Goal: Navigation & Orientation: Find specific page/section

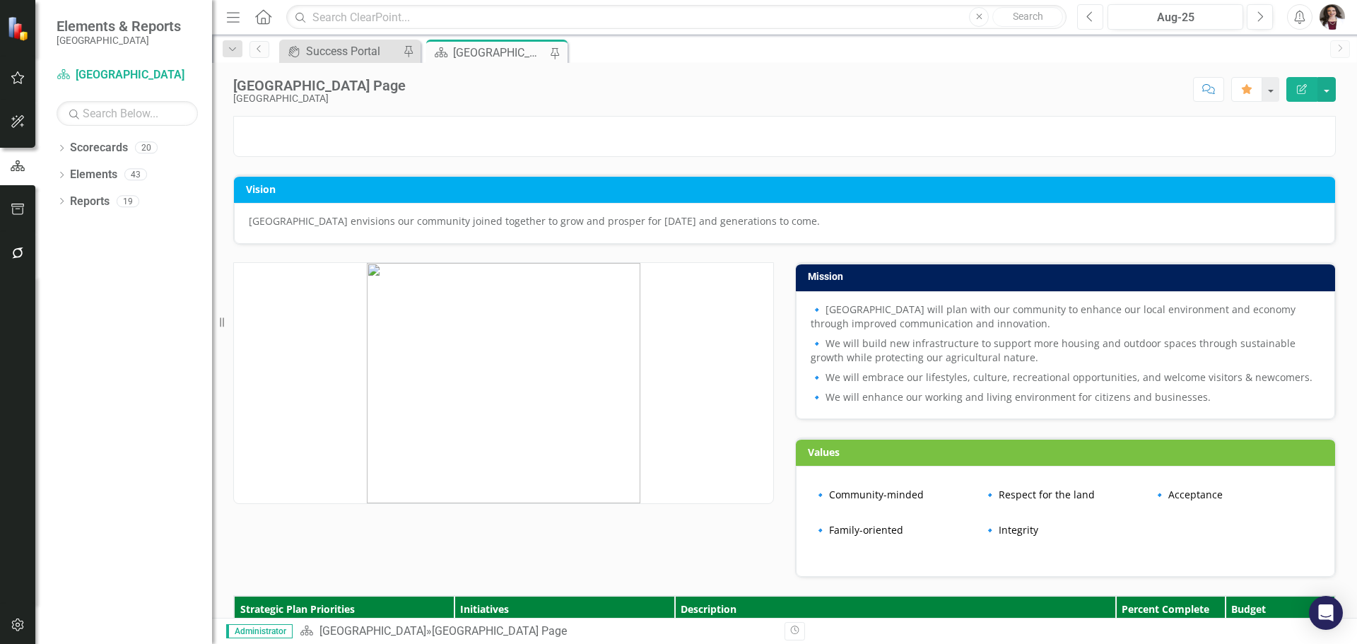
click at [1085, 16] on button "Previous" at bounding box center [1090, 16] width 26 height 25
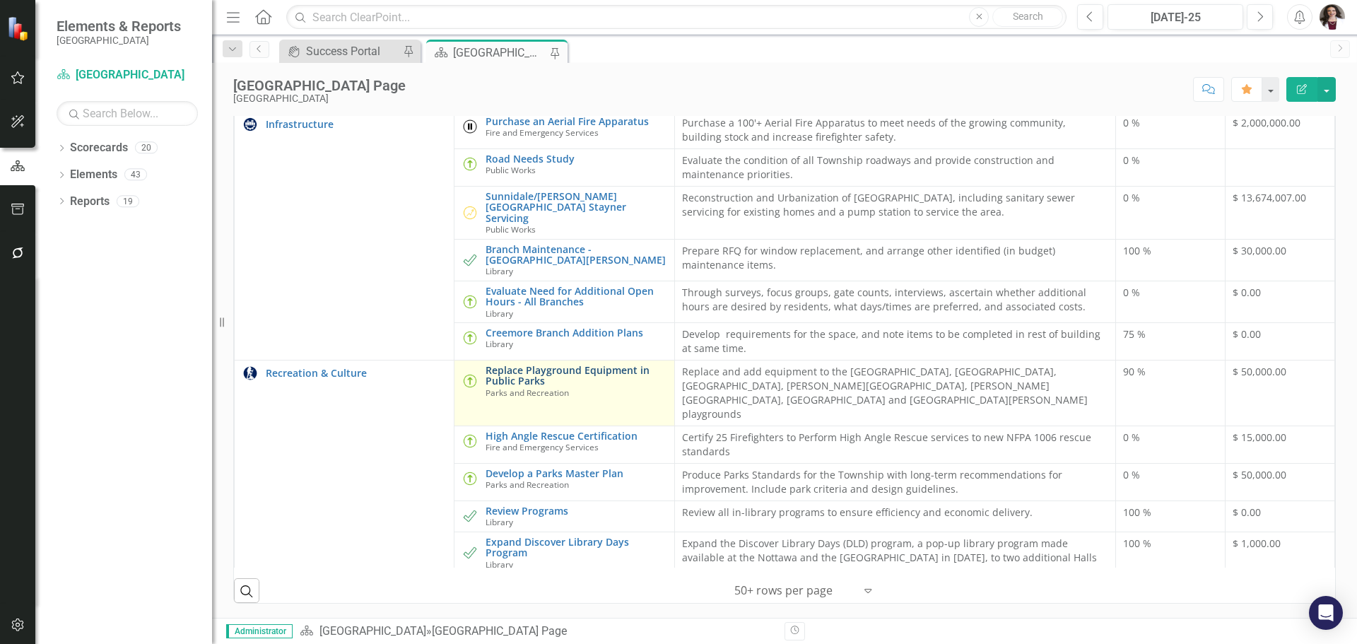
click at [576, 365] on link "Replace Playground Equipment in Public Parks" at bounding box center [575, 376] width 181 height 22
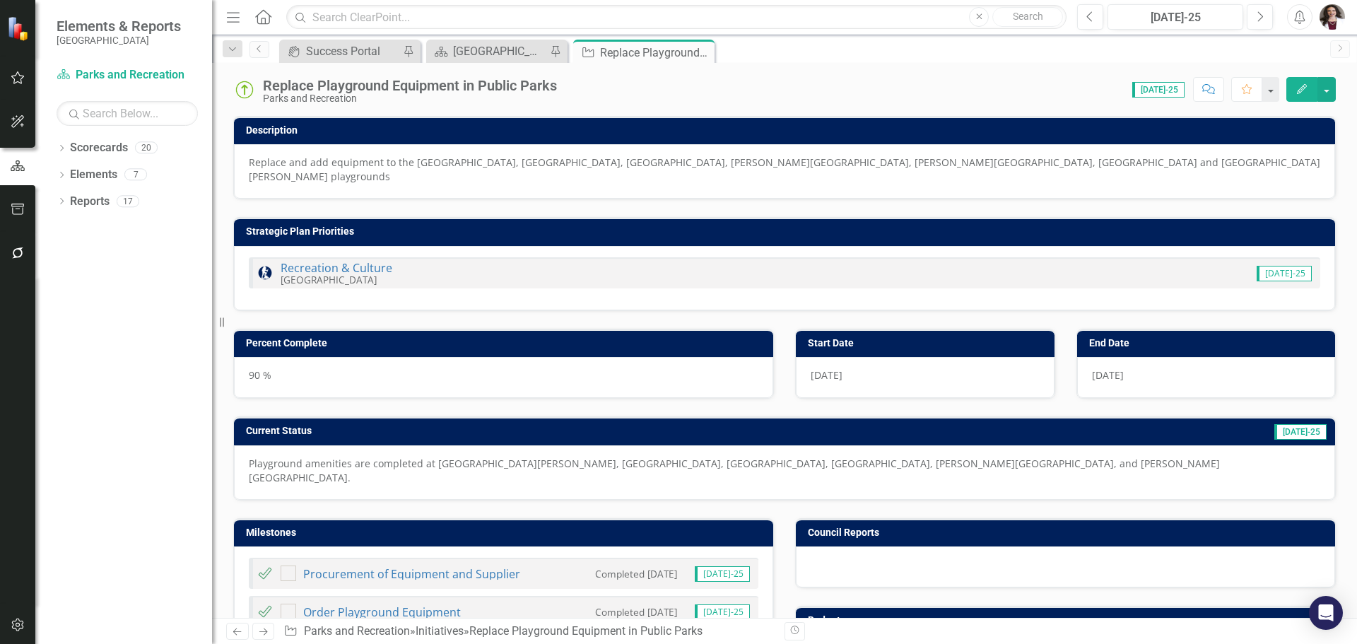
checkbox input "true"
click at [307, 156] on p "Replace and add equipment to the [GEOGRAPHIC_DATA], [GEOGRAPHIC_DATA], [GEOGRAP…" at bounding box center [784, 169] width 1071 height 28
click at [264, 167] on p "Replace and add equipment to the [GEOGRAPHIC_DATA], [GEOGRAPHIC_DATA], [GEOGRAP…" at bounding box center [784, 169] width 1071 height 28
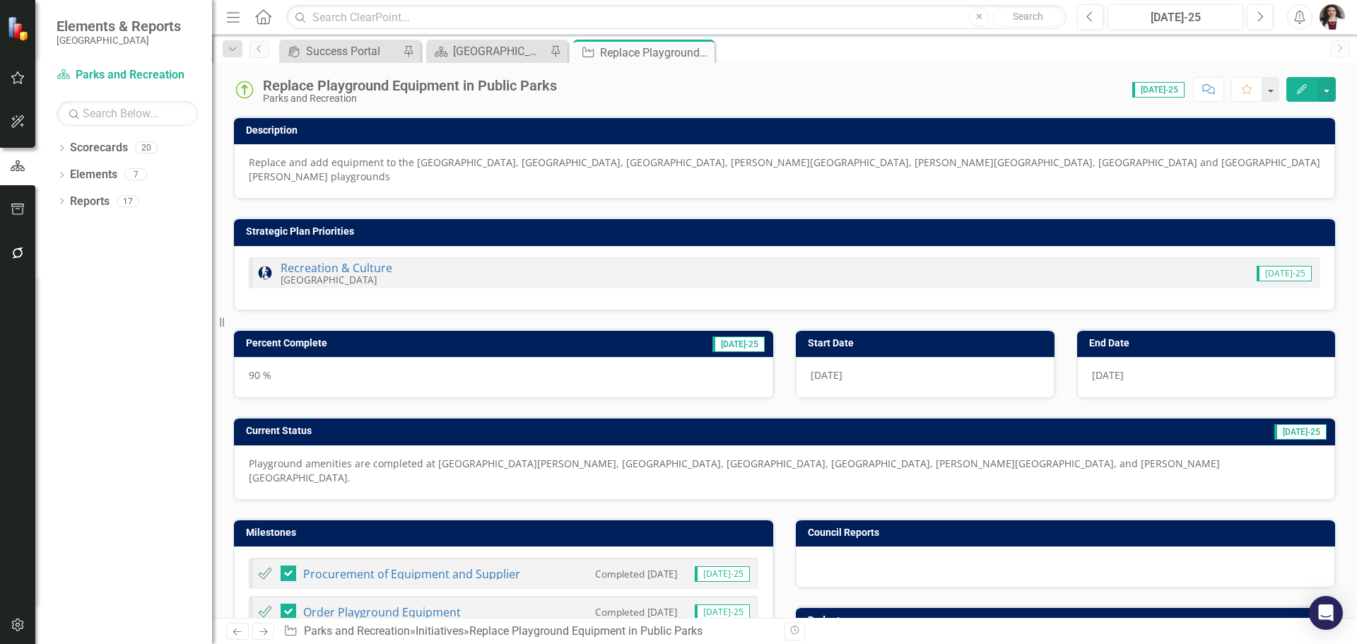
click at [272, 158] on p "Replace and add equipment to the [GEOGRAPHIC_DATA], [GEOGRAPHIC_DATA], [GEOGRAP…" at bounding box center [784, 169] width 1071 height 28
click at [281, 163] on p "Replace and add equipment to the [GEOGRAPHIC_DATA], [GEOGRAPHIC_DATA], [GEOGRAP…" at bounding box center [784, 169] width 1071 height 28
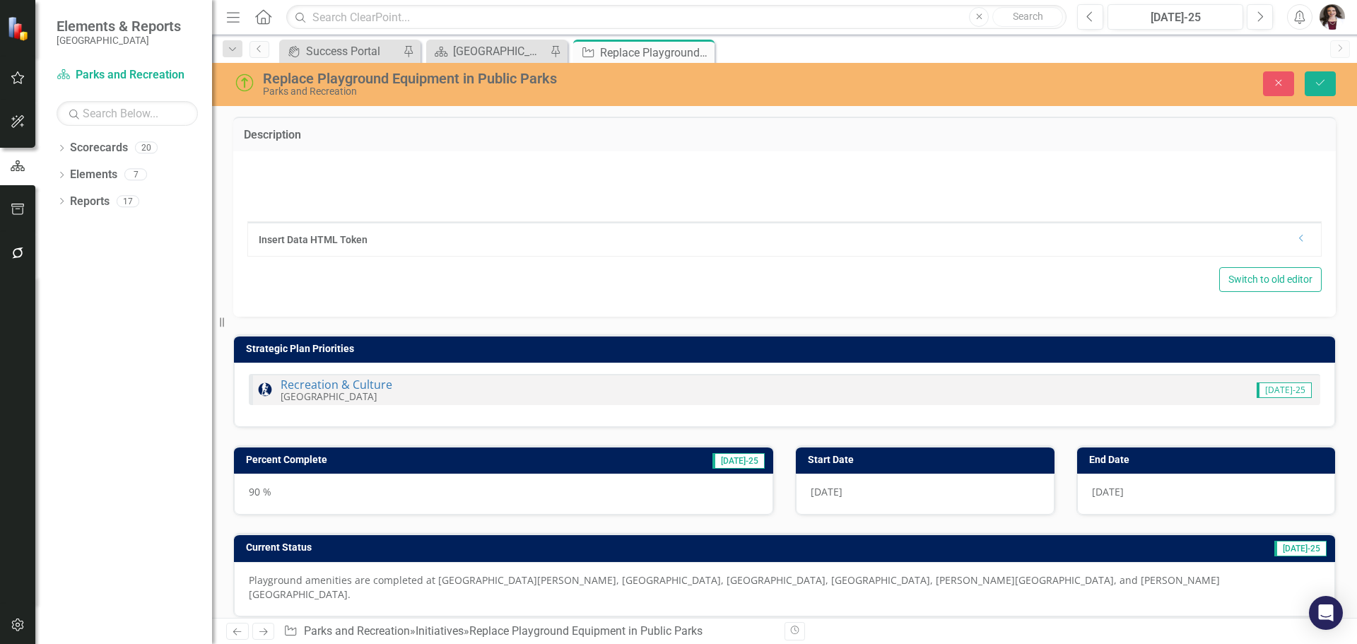
type textarea "<p>Replace and add equipment to the [GEOGRAPHIC_DATA], [GEOGRAPHIC_DATA], [GEOG…"
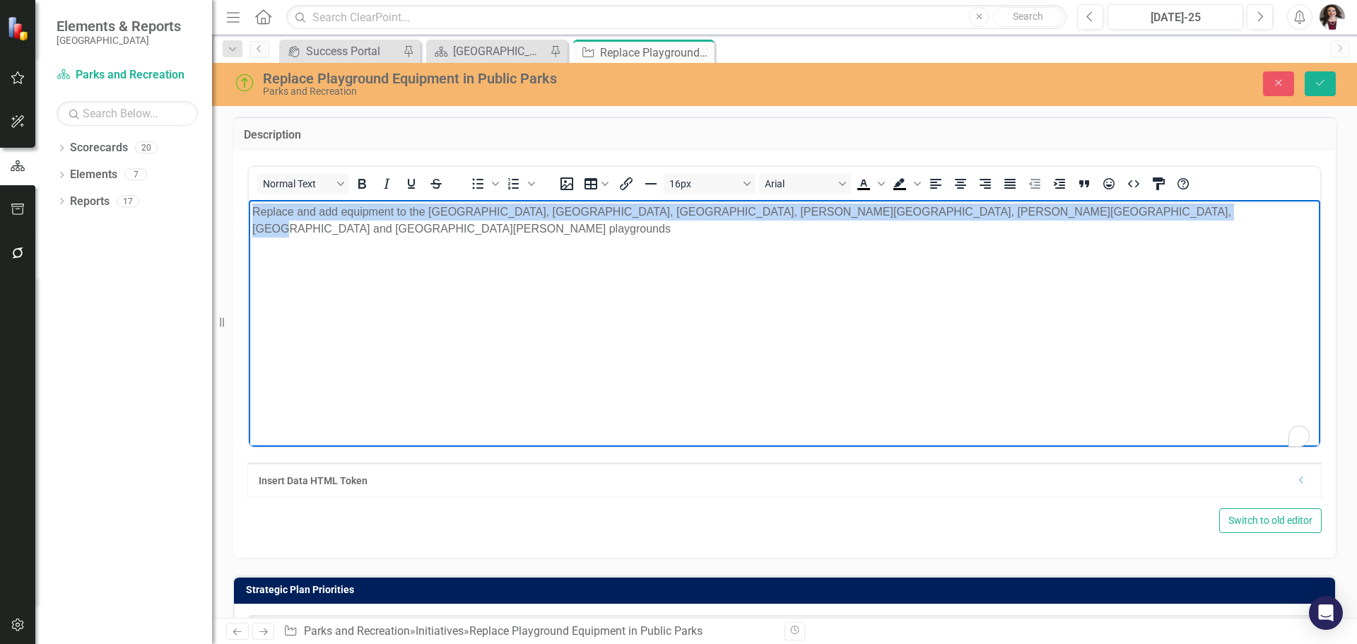
drag, startPoint x: 254, startPoint y: 211, endPoint x: 1150, endPoint y: 221, distance: 896.7
click at [1150, 221] on body "Replace and add equipment to the [GEOGRAPHIC_DATA], [GEOGRAPHIC_DATA], [GEOGRAP…" at bounding box center [784, 305] width 1071 height 212
copy p "Replace and add equipment to the [GEOGRAPHIC_DATA], [GEOGRAPHIC_DATA], [GEOGRAP…"
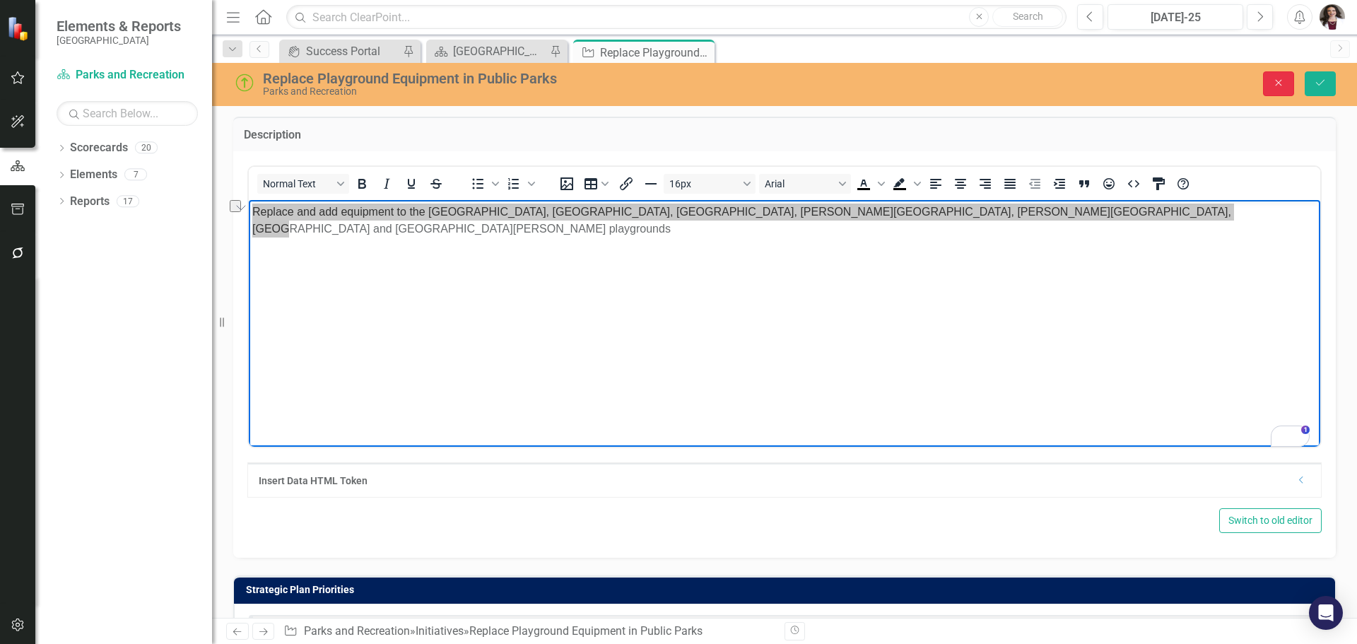
click at [1274, 79] on icon "Close" at bounding box center [1278, 83] width 13 height 10
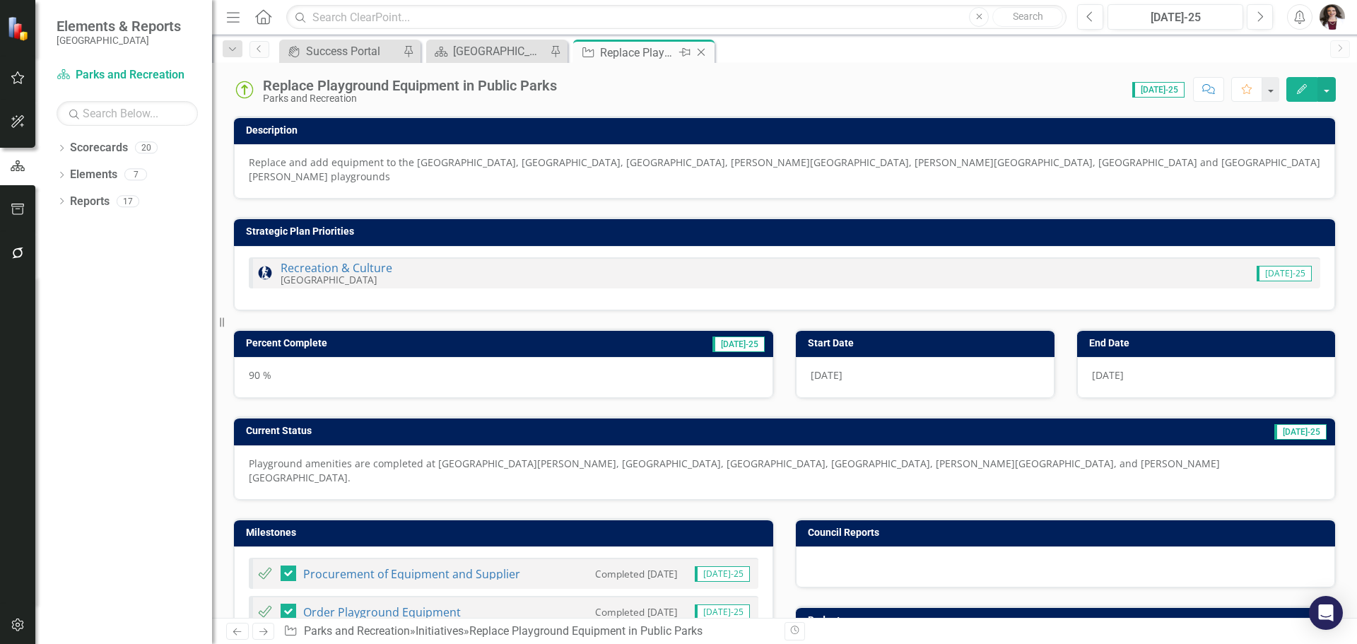
click at [704, 52] on icon "Close" at bounding box center [701, 52] width 14 height 11
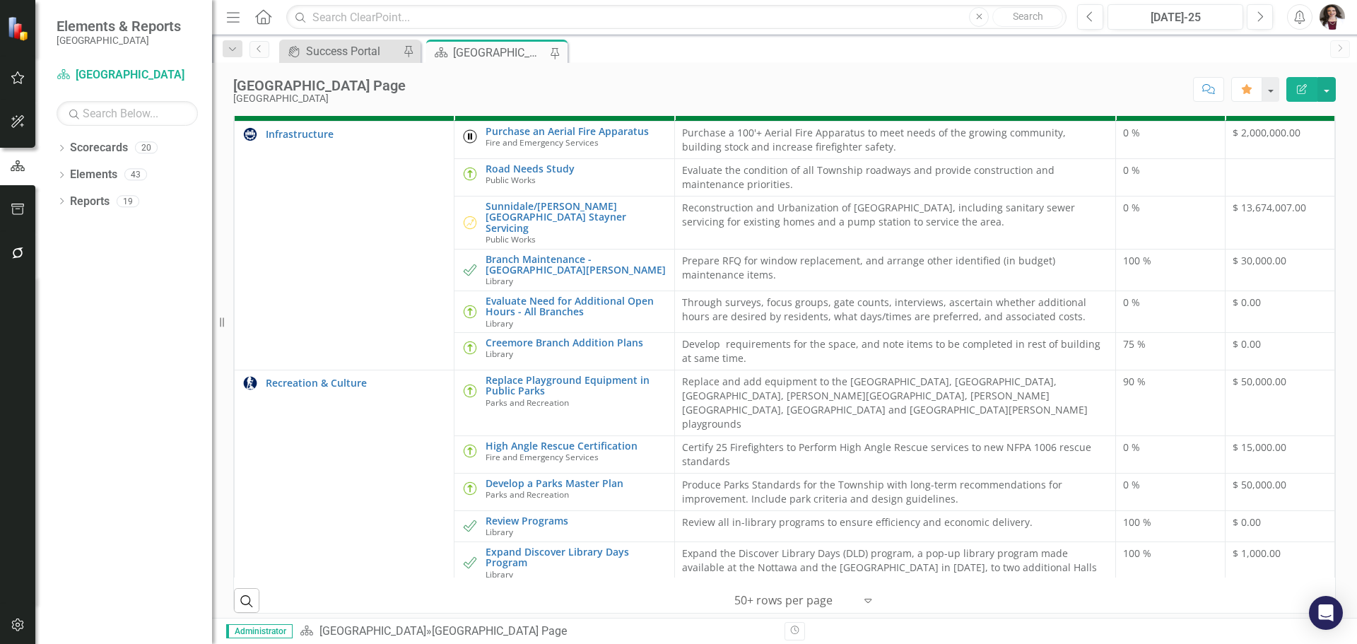
scroll to position [565, 0]
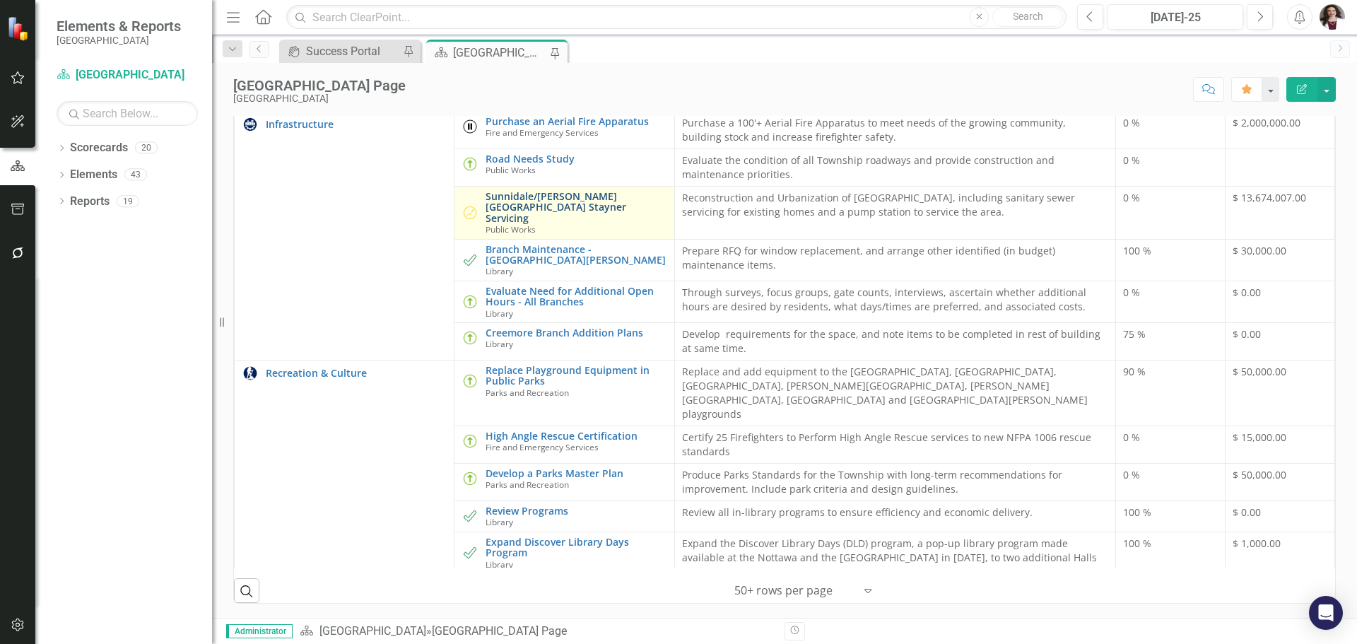
click at [560, 223] on link "Sunnidale/[PERSON_NAME][GEOGRAPHIC_DATA] Stayner Servicing" at bounding box center [575, 207] width 181 height 33
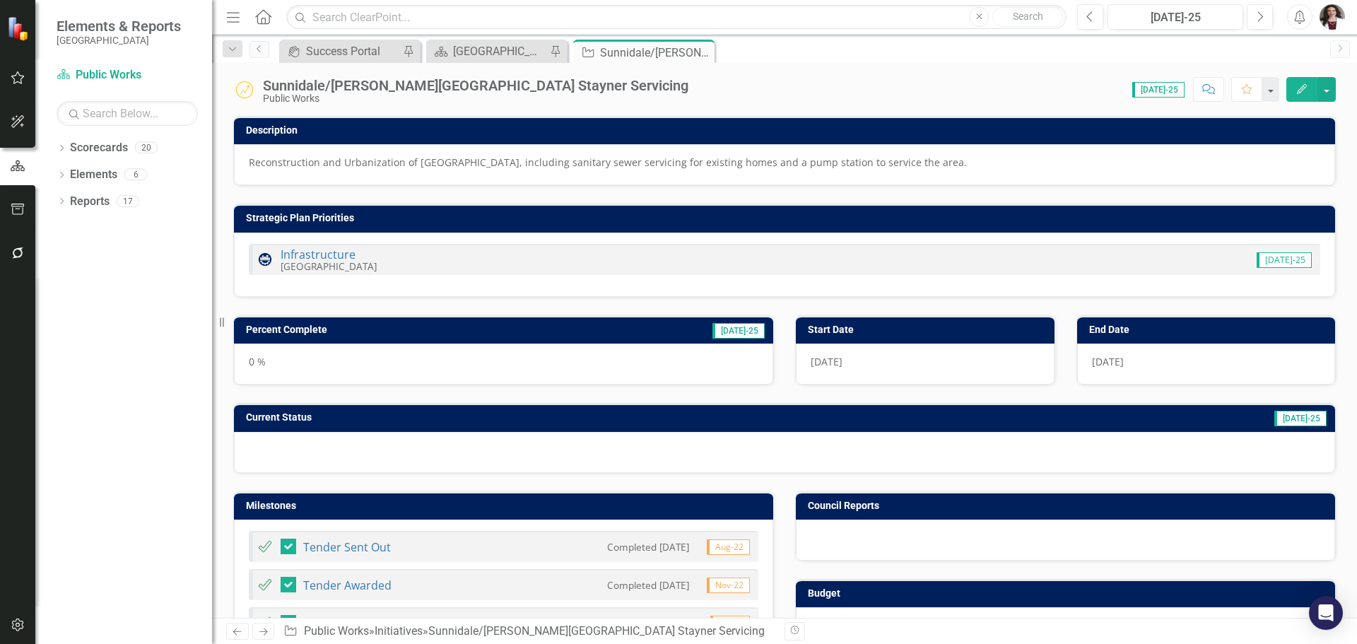
click at [384, 88] on div "Sunnidale/[PERSON_NAME][GEOGRAPHIC_DATA] Stayner Servicing" at bounding box center [475, 86] width 425 height 16
click at [336, 90] on div "Sunnidale/[PERSON_NAME][GEOGRAPHIC_DATA] Stayner Servicing" at bounding box center [475, 86] width 425 height 16
click at [333, 84] on div "Sunnidale/[PERSON_NAME][GEOGRAPHIC_DATA] Stayner Servicing" at bounding box center [475, 86] width 425 height 16
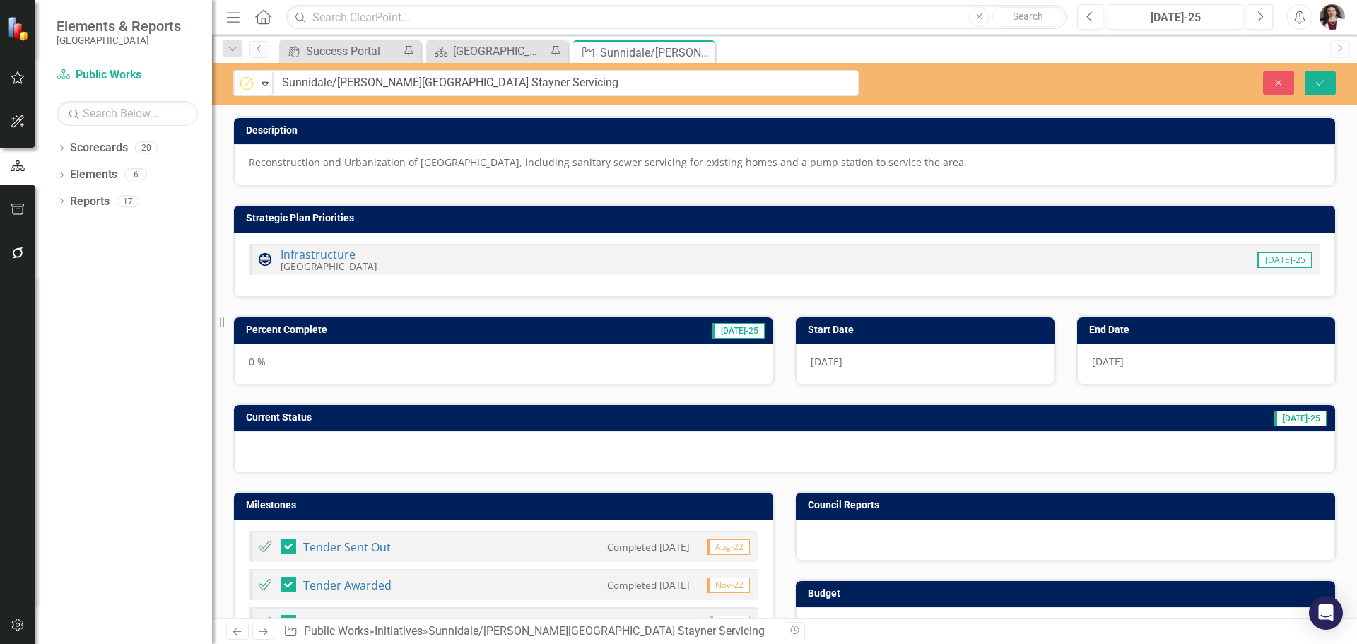
click at [391, 162] on p "Reconstruction and Urbanization of [GEOGRAPHIC_DATA], including sanitary sewer …" at bounding box center [784, 162] width 1071 height 14
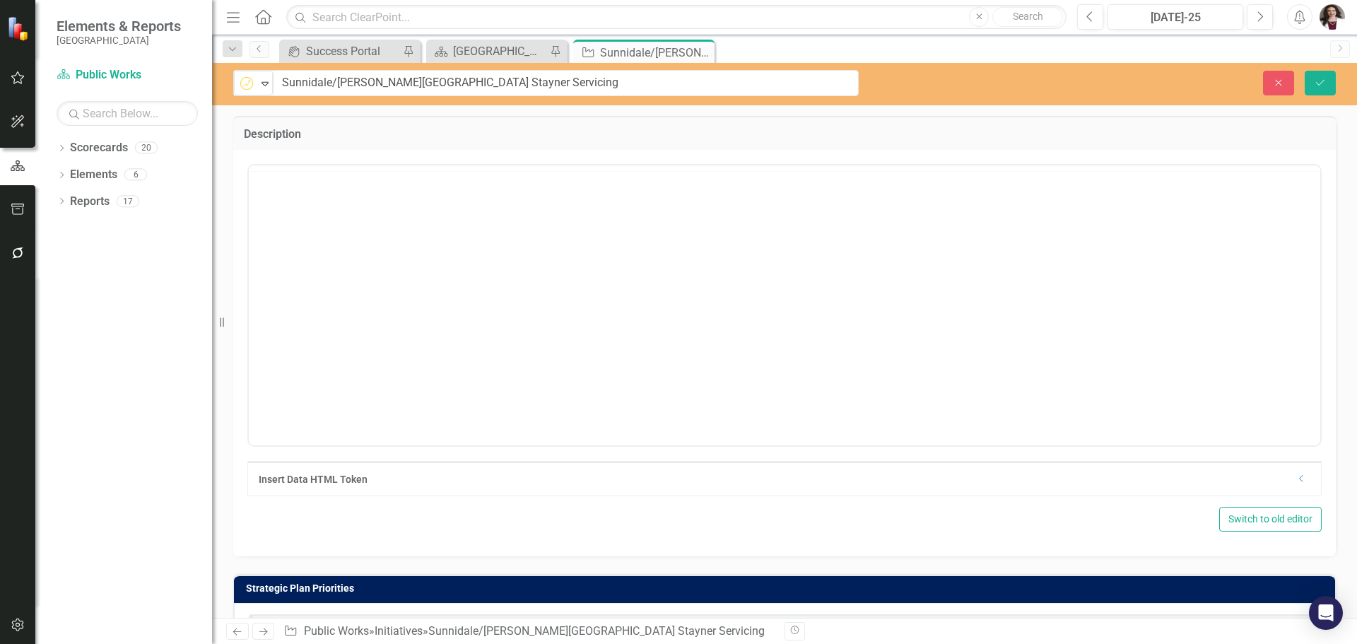
click at [391, 162] on div "<p>Reconstruction and Urbanization of [GEOGRAPHIC_DATA], including sanitary sew…" at bounding box center [784, 328] width 1074 height 336
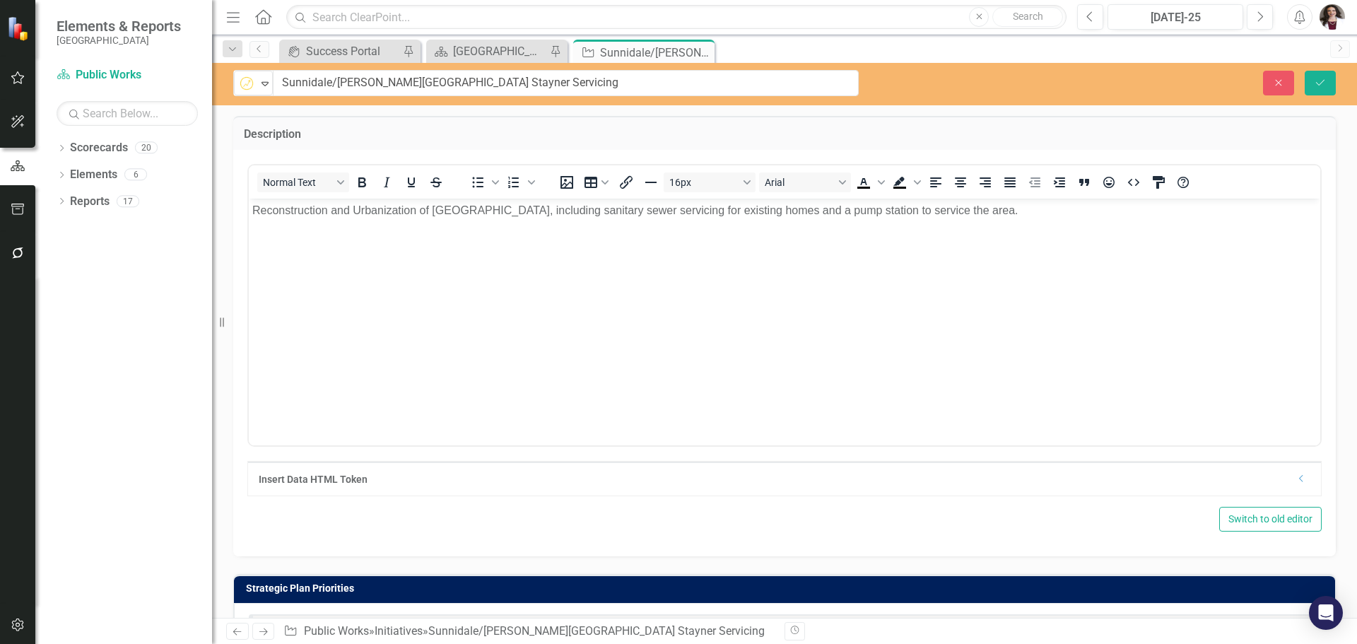
click at [347, 216] on p "Reconstruction and Urbanization of [GEOGRAPHIC_DATA], including sanitary sewer …" at bounding box center [784, 210] width 1064 height 17
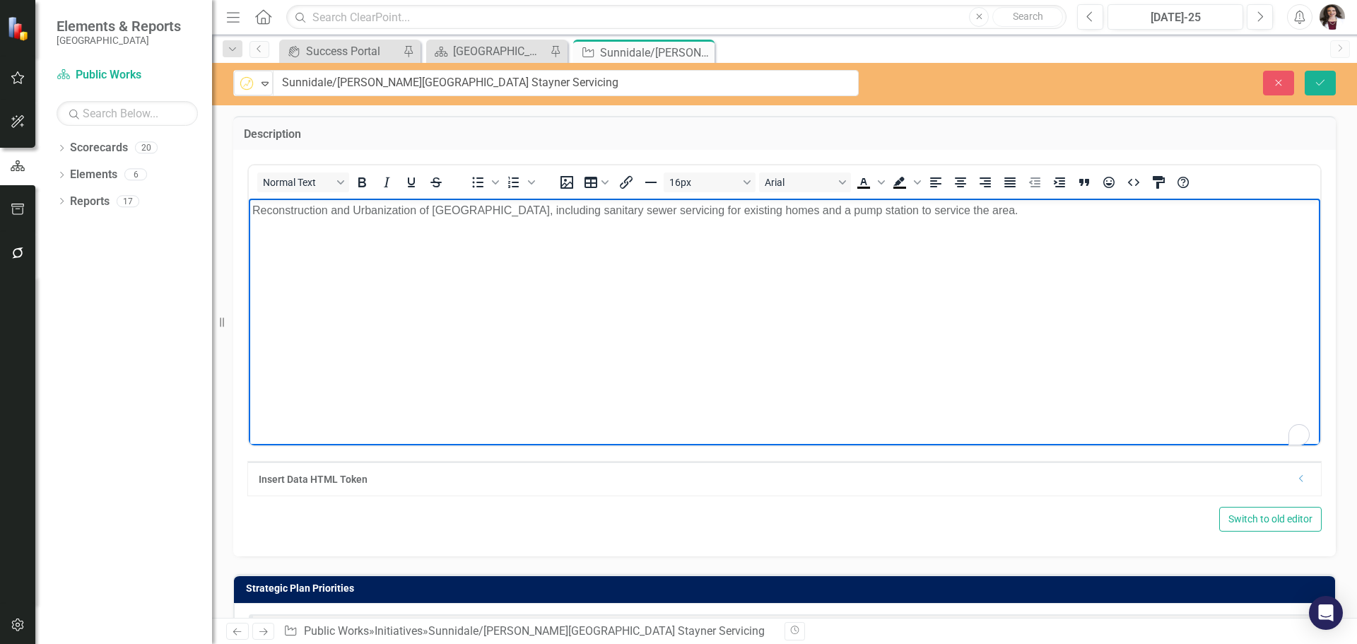
click at [347, 216] on p "Reconstruction and Urbanization of [GEOGRAPHIC_DATA], including sanitary sewer …" at bounding box center [784, 210] width 1064 height 17
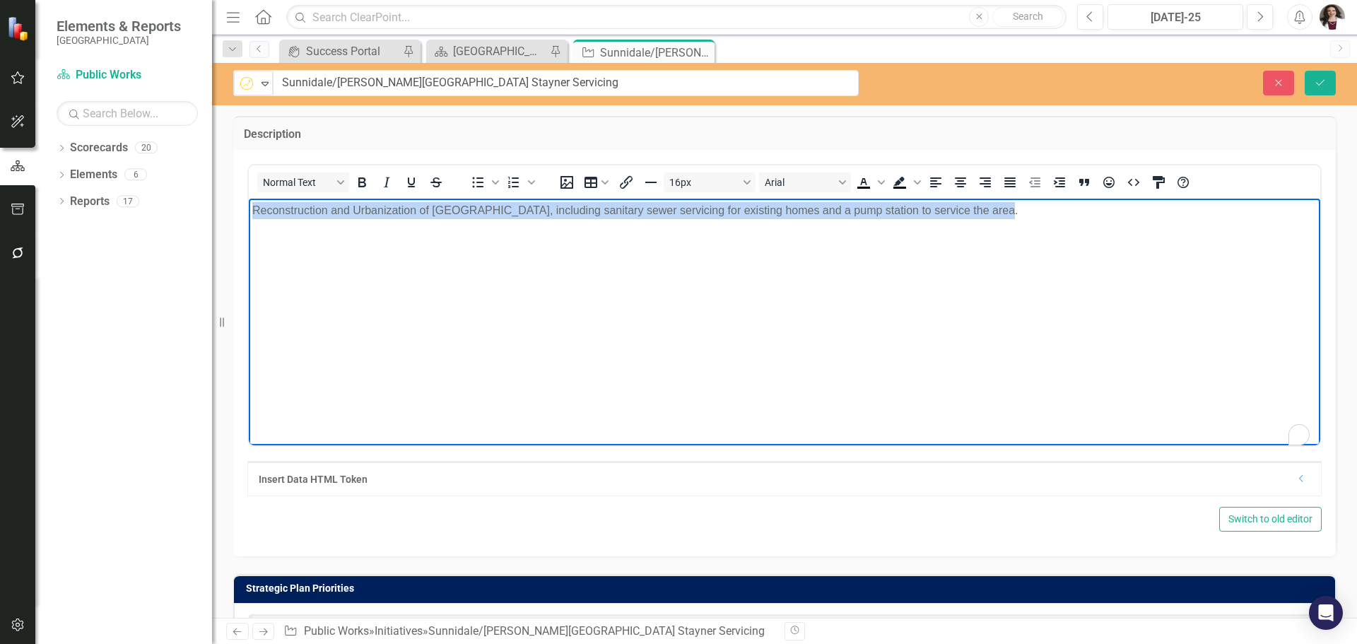
click at [347, 216] on p "Reconstruction and Urbanization of [GEOGRAPHIC_DATA], including sanitary sewer …" at bounding box center [784, 210] width 1064 height 17
copy p "Reconstruction and Urbanization of [GEOGRAPHIC_DATA], including sanitary sewer …"
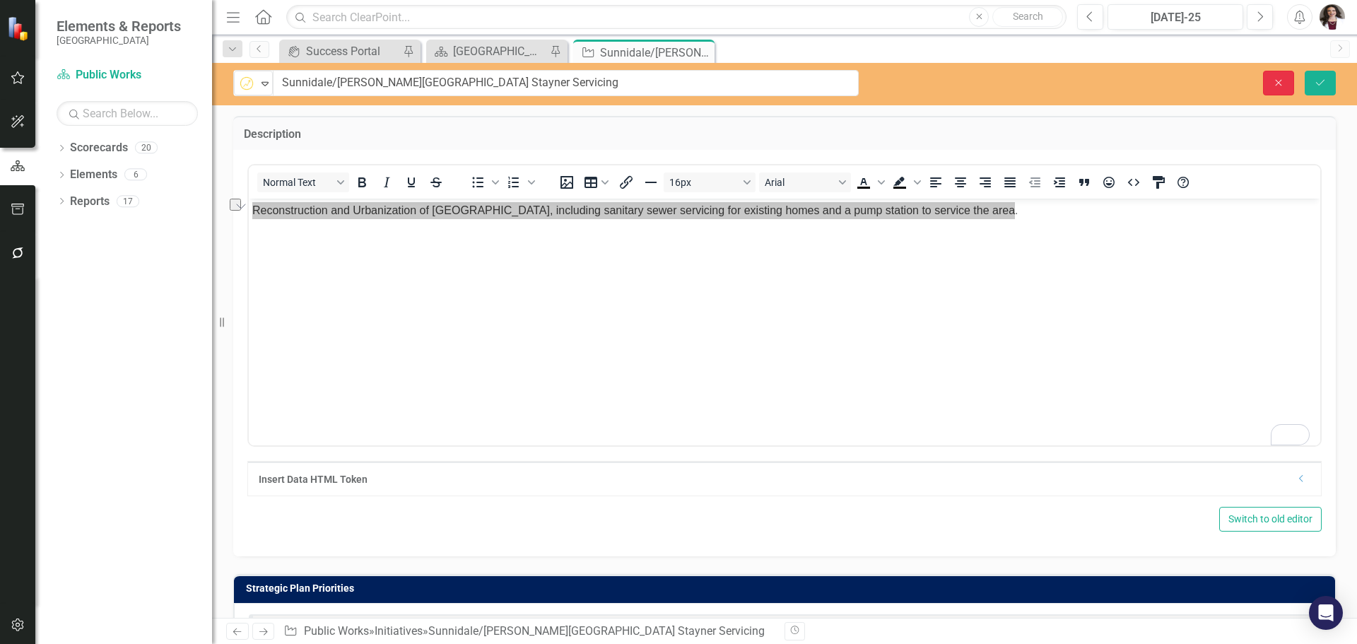
click at [1275, 76] on button "Close" at bounding box center [1278, 83] width 31 height 25
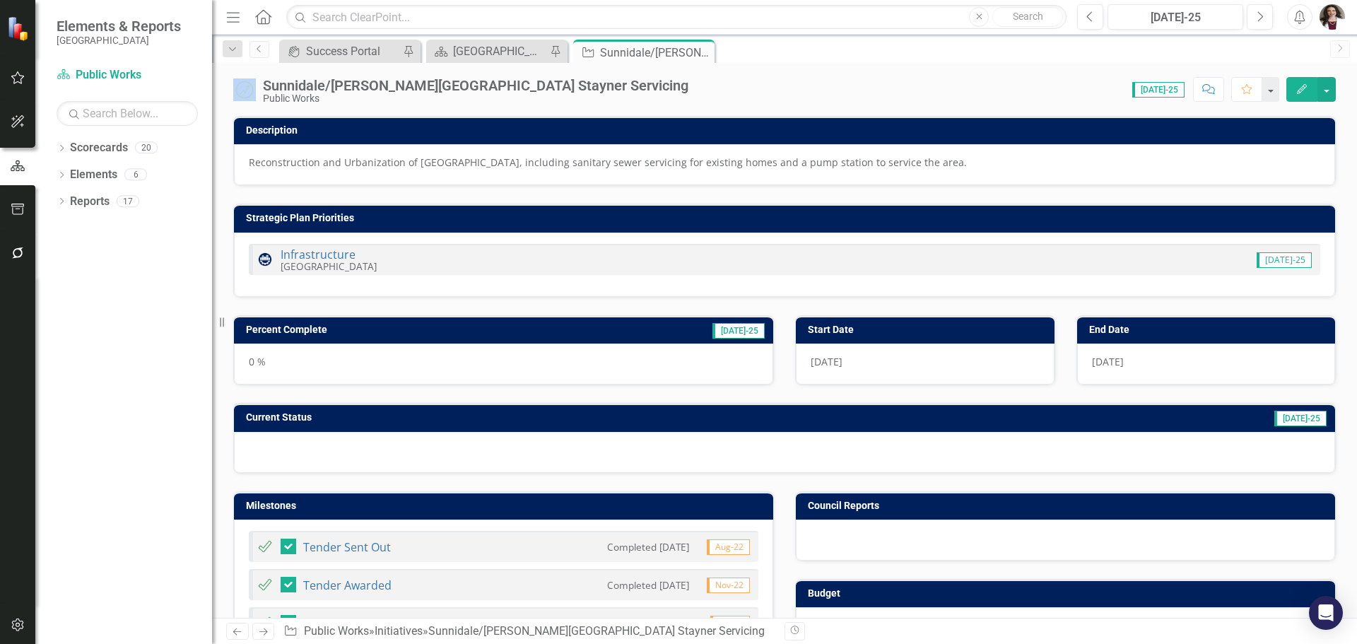
drag, startPoint x: 704, startPoint y: 53, endPoint x: 582, endPoint y: 56, distance: 121.6
click at [0, 0] on icon "Close" at bounding box center [0, 0] width 0 height 0
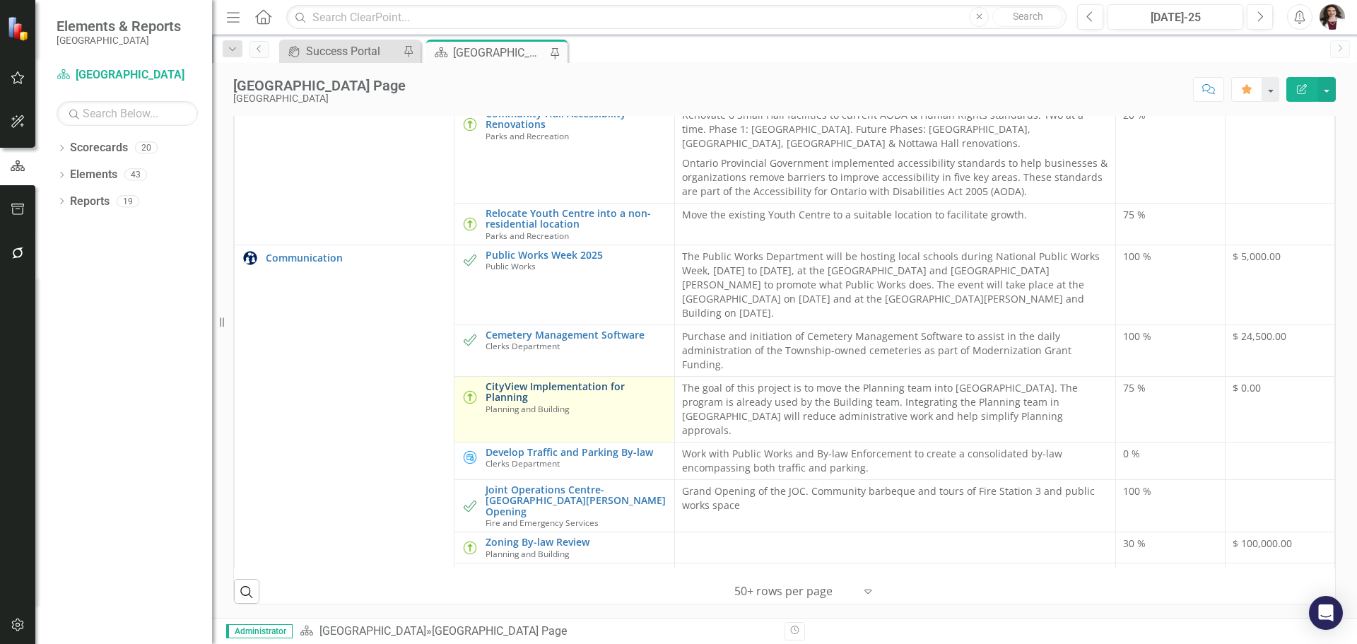
scroll to position [565, 0]
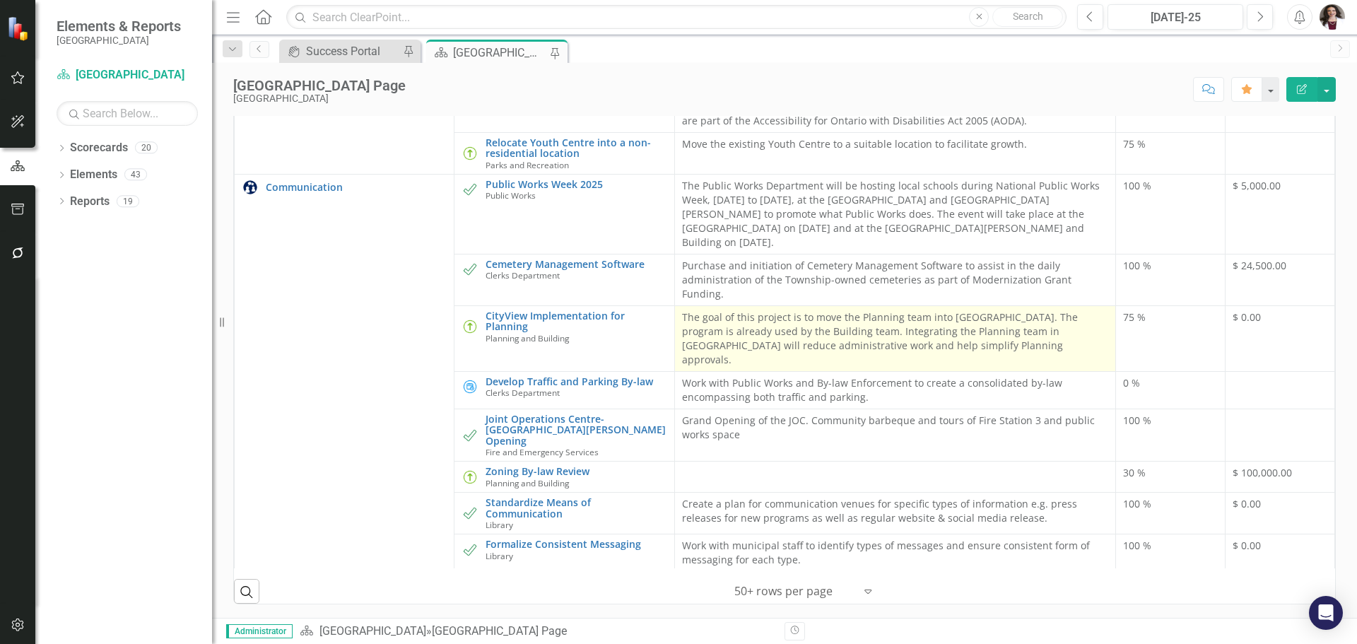
click at [818, 367] on p "The goal of this project is to move the Planning team into [GEOGRAPHIC_DATA]. T…" at bounding box center [895, 338] width 426 height 57
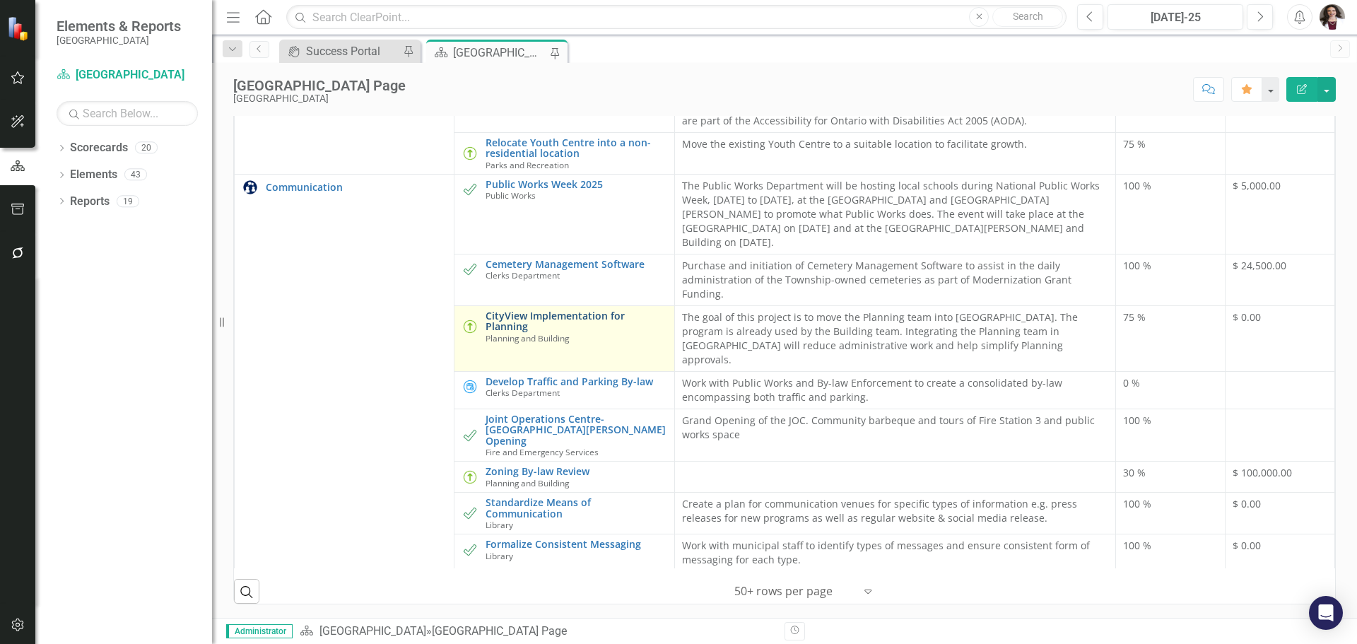
click at [544, 332] on link "CityView Implementation for Planning" at bounding box center [575, 321] width 181 height 22
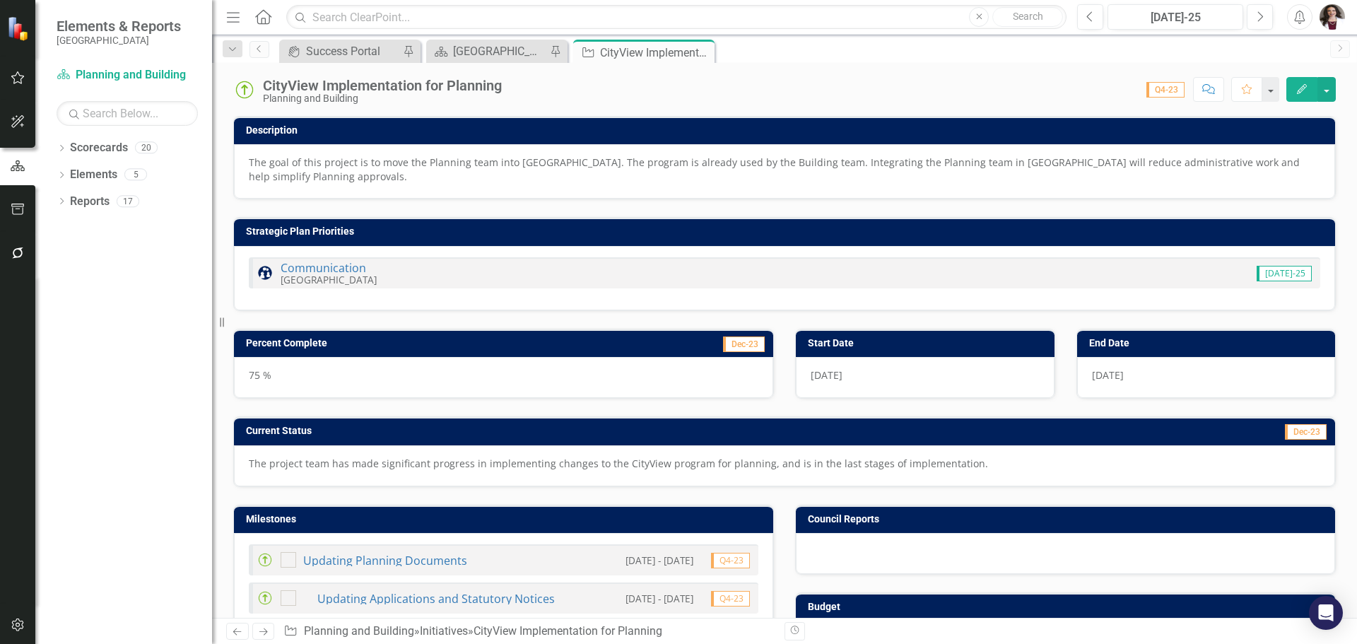
click at [678, 168] on p "The goal of this project is to move the Planning team into [GEOGRAPHIC_DATA]. T…" at bounding box center [784, 169] width 1071 height 28
click at [696, 161] on p "The goal of this project is to move the Planning team into [GEOGRAPHIC_DATA]. T…" at bounding box center [784, 169] width 1071 height 28
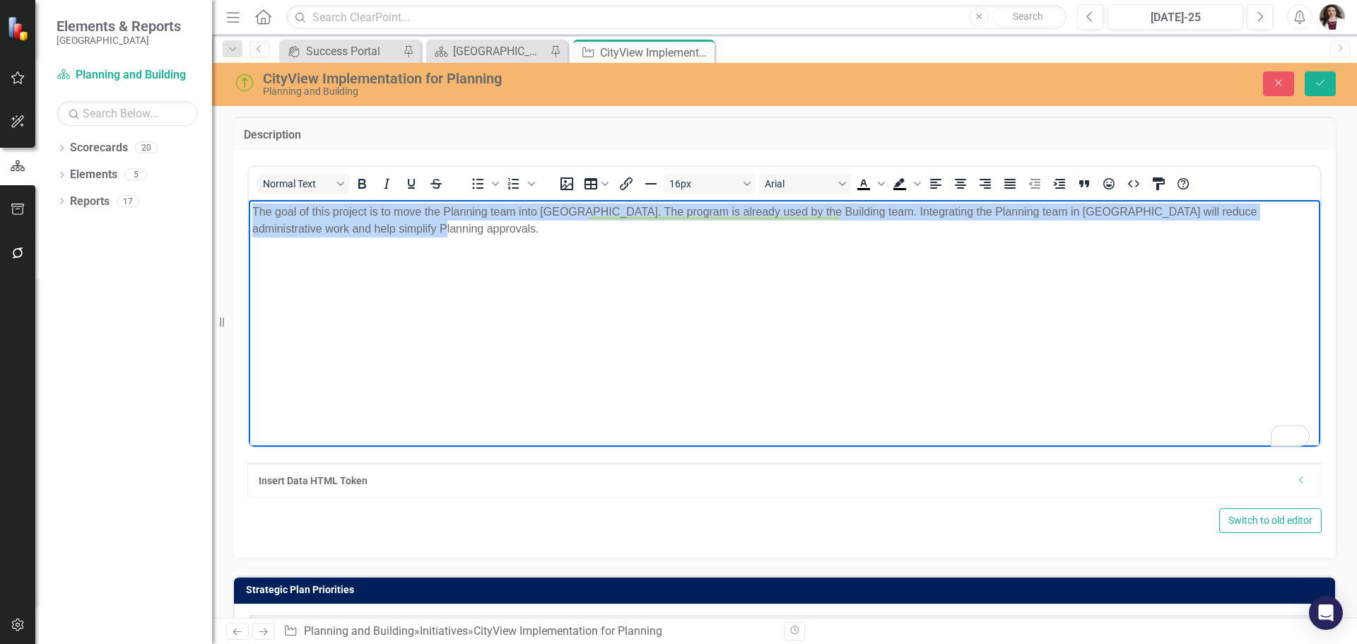
drag, startPoint x: 354, startPoint y: 225, endPoint x: 495, endPoint y: 402, distance: 226.8
click at [249, 202] on html "The goal of this project is to move the Planning team into [GEOGRAPHIC_DATA]. T…" at bounding box center [784, 305] width 1071 height 212
copy p "The goal of this project is to move the Planning team into [GEOGRAPHIC_DATA]. T…"
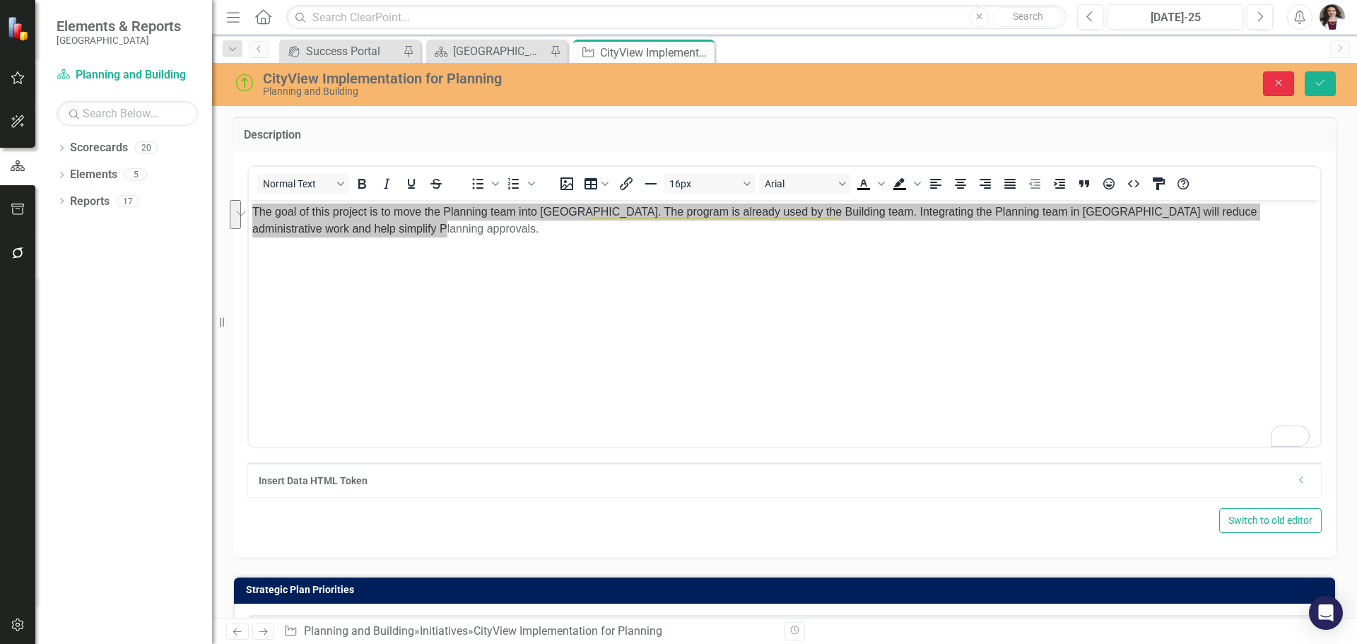
drag, startPoint x: 1273, startPoint y: 82, endPoint x: 1135, endPoint y: 1, distance: 159.0
click at [1274, 82] on icon "Close" at bounding box center [1278, 83] width 13 height 10
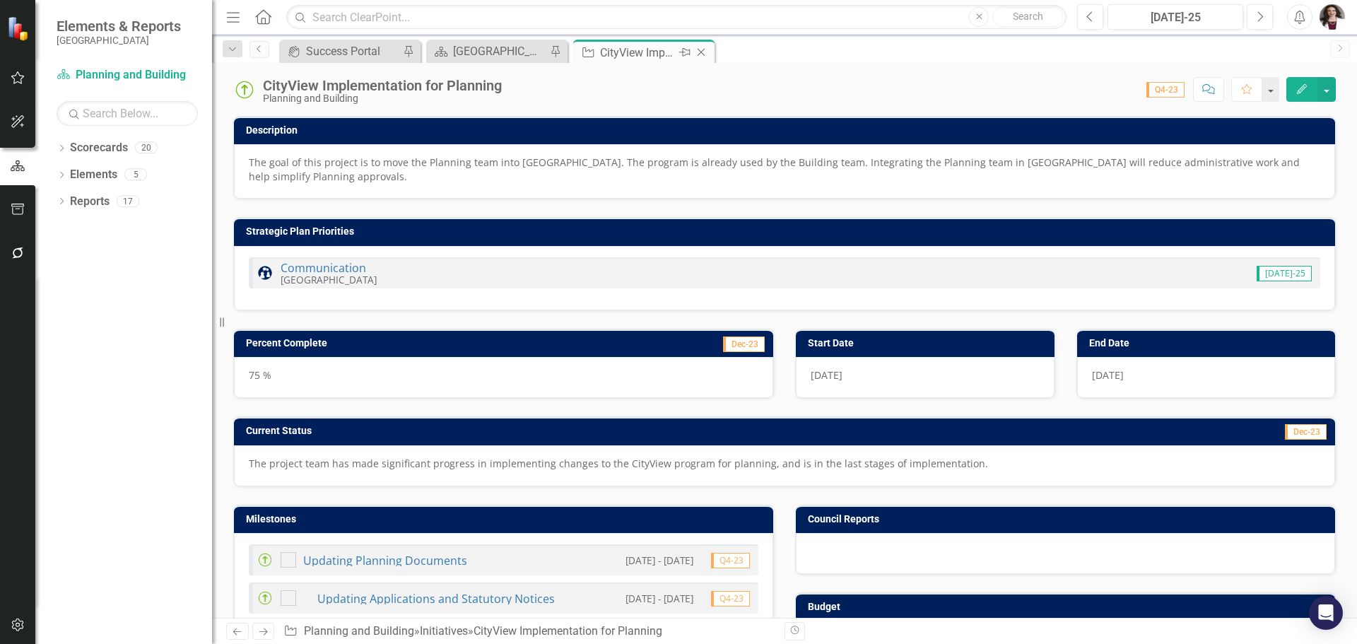
click at [704, 51] on icon "Close" at bounding box center [701, 52] width 14 height 11
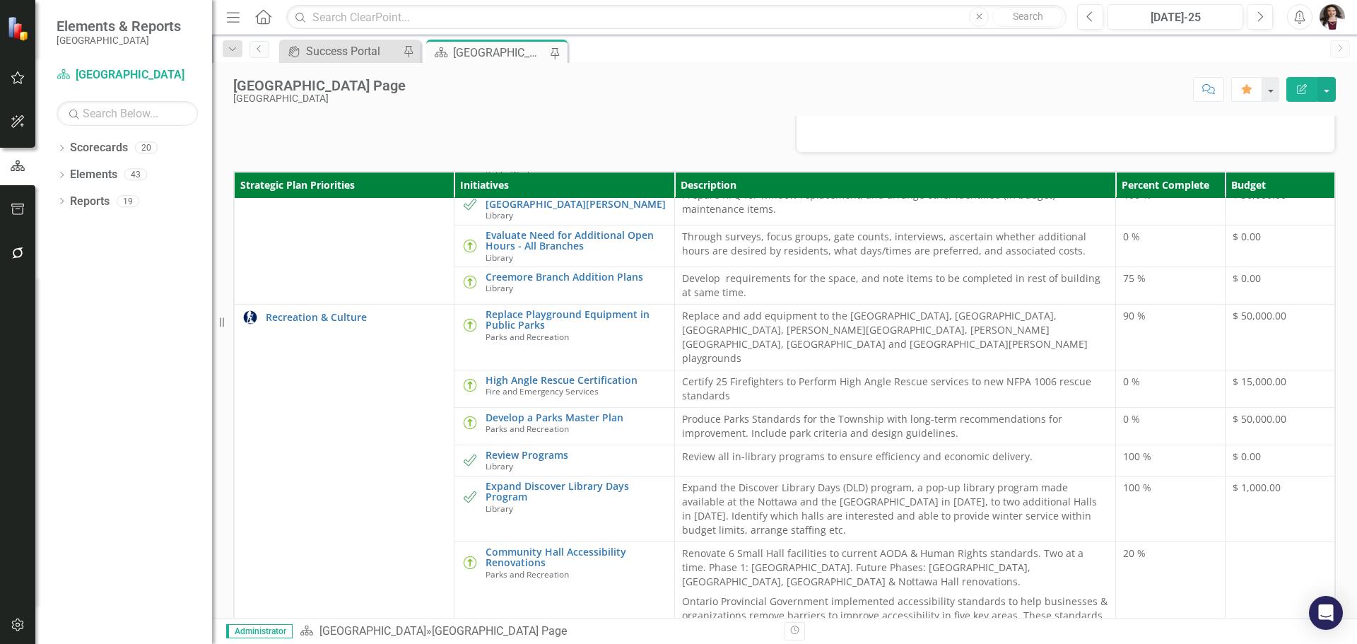
scroll to position [141, 0]
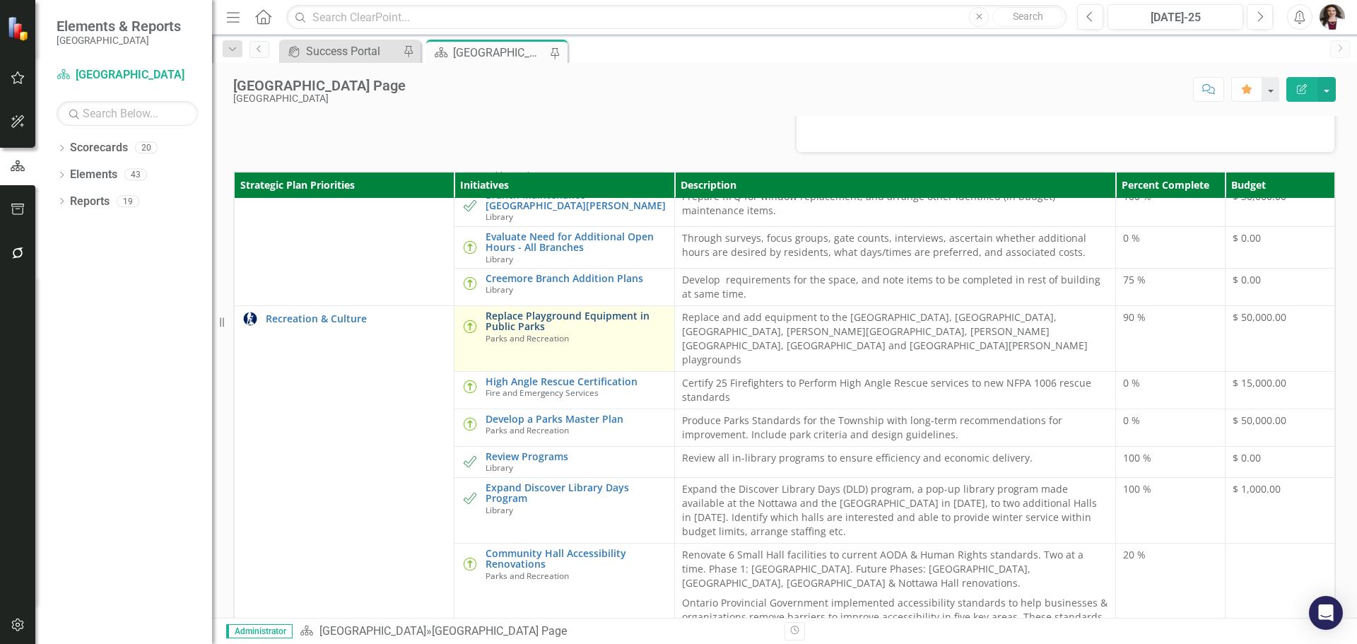
click at [556, 332] on link "Replace Playground Equipment in Public Parks" at bounding box center [575, 321] width 181 height 22
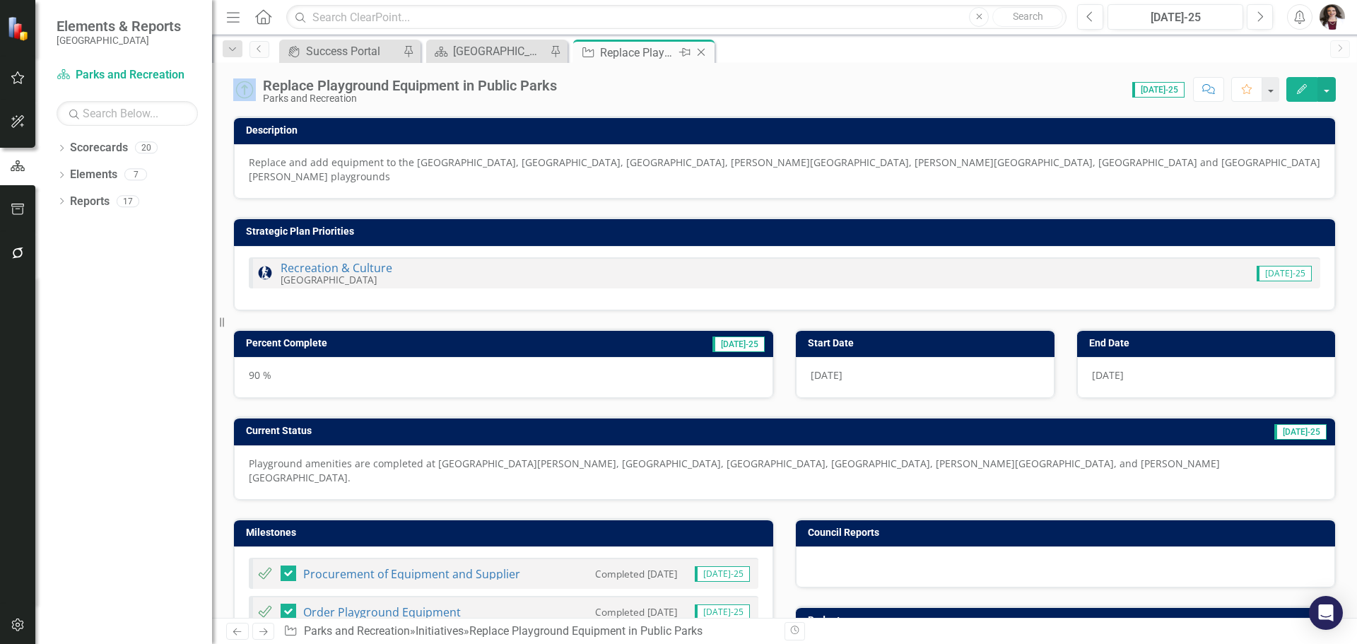
click at [703, 50] on icon at bounding box center [701, 53] width 8 height 8
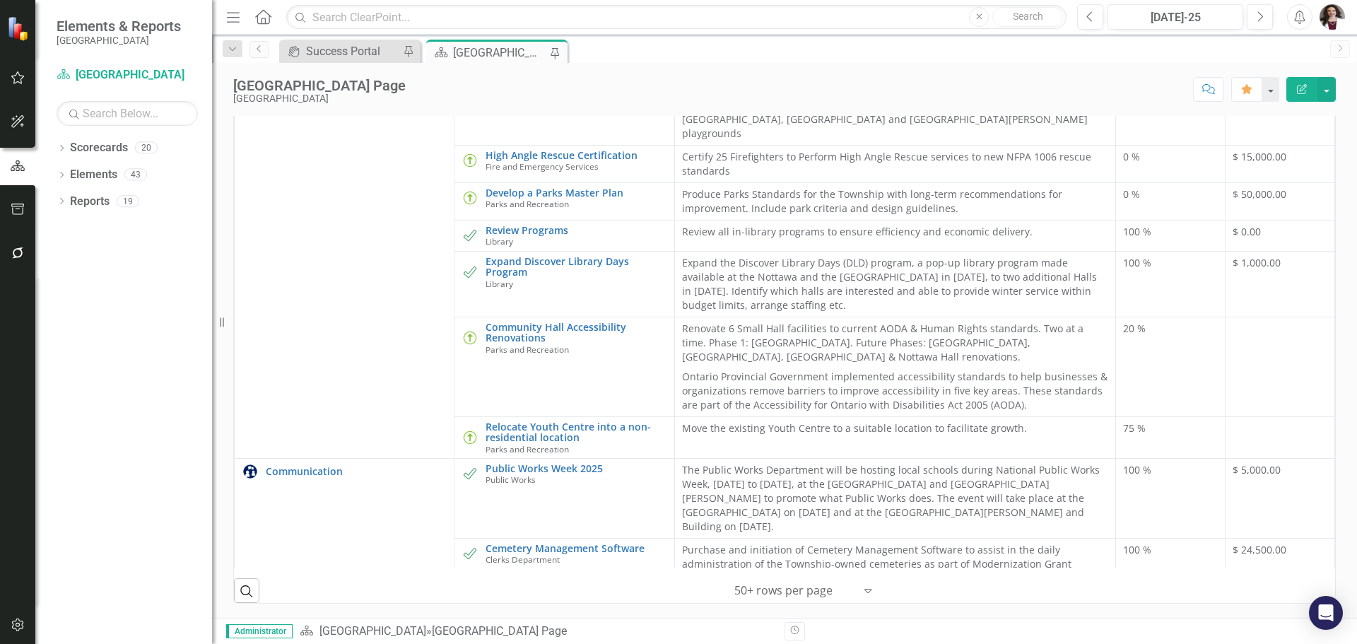
scroll to position [283, 0]
click at [543, 419] on link "Relocate Youth Centre into a non-residential location" at bounding box center [575, 430] width 181 height 22
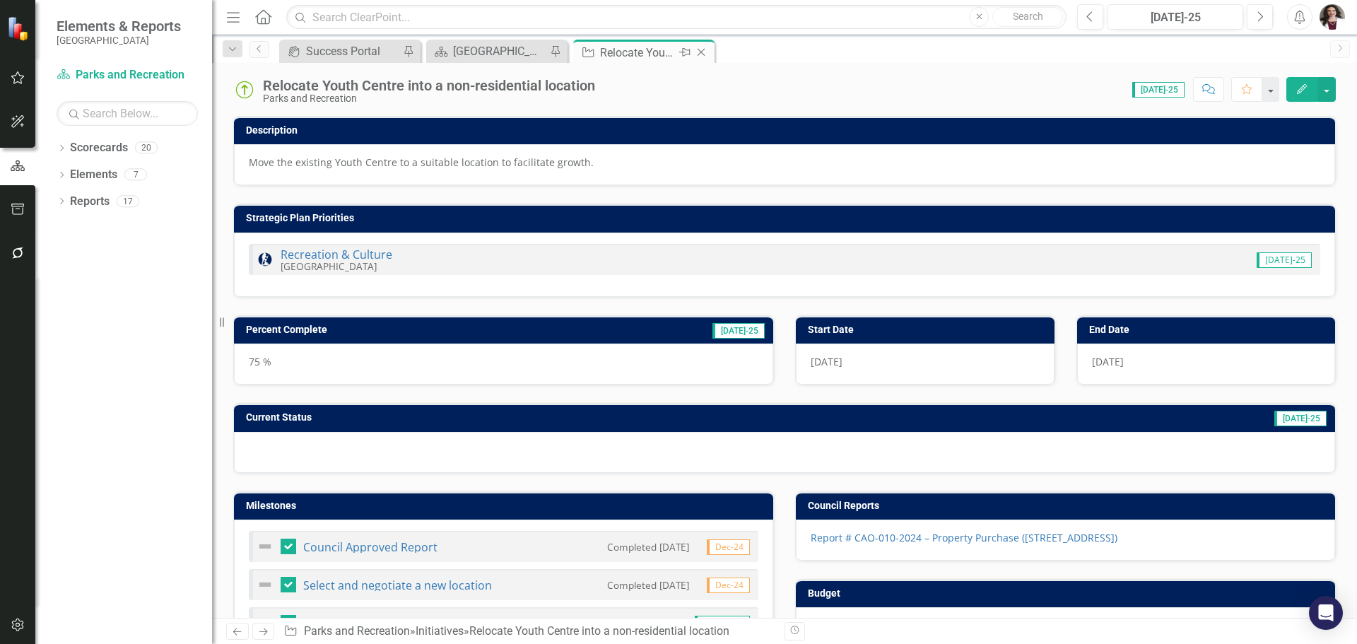
click at [701, 51] on icon "Close" at bounding box center [701, 52] width 14 height 11
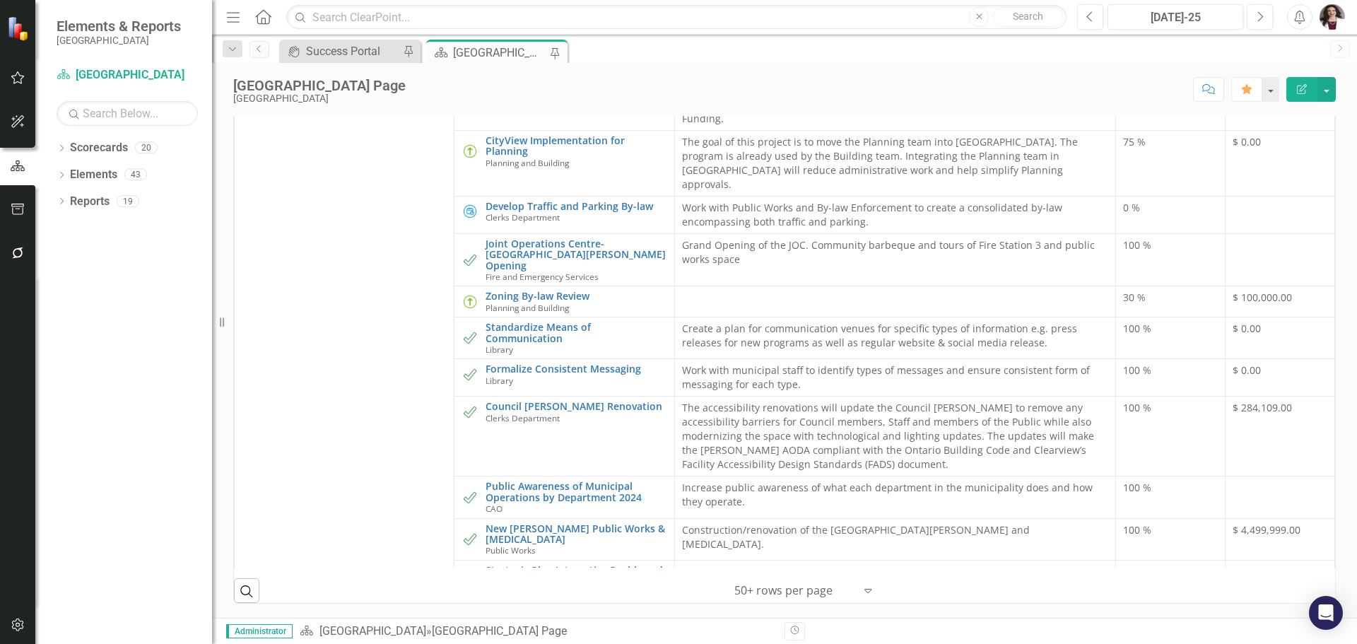
scroll to position [721, 0]
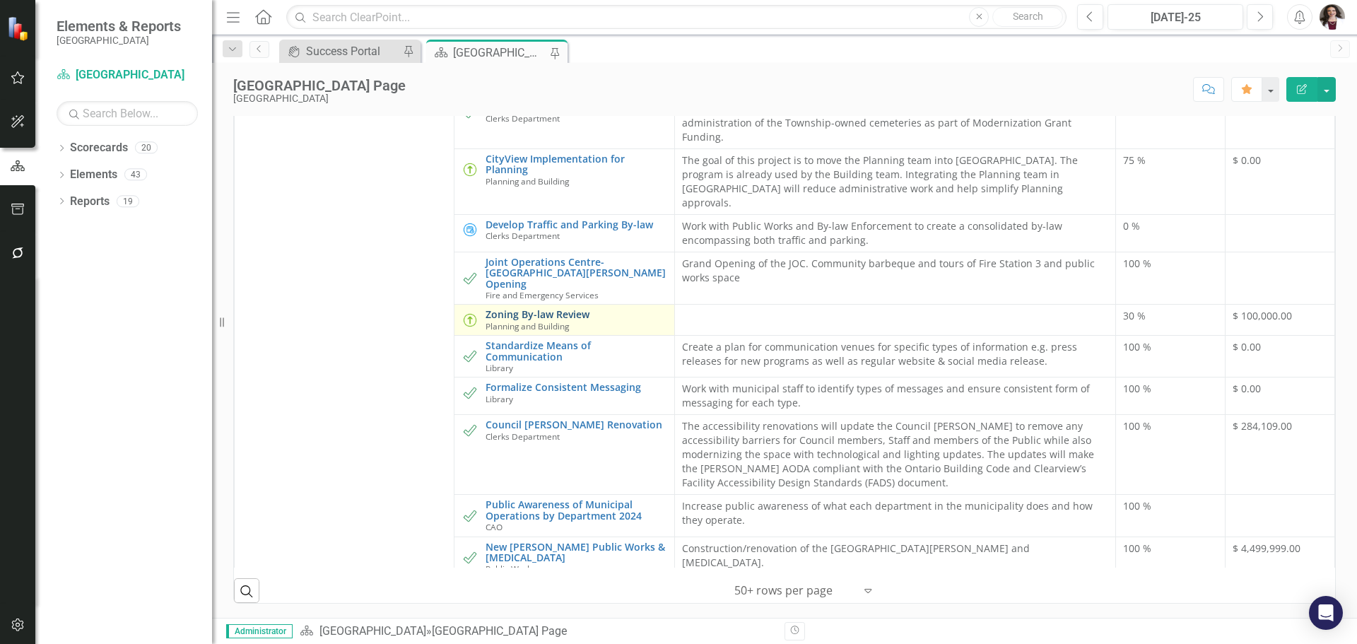
click at [546, 309] on link "Zoning By-law Review" at bounding box center [575, 314] width 181 height 11
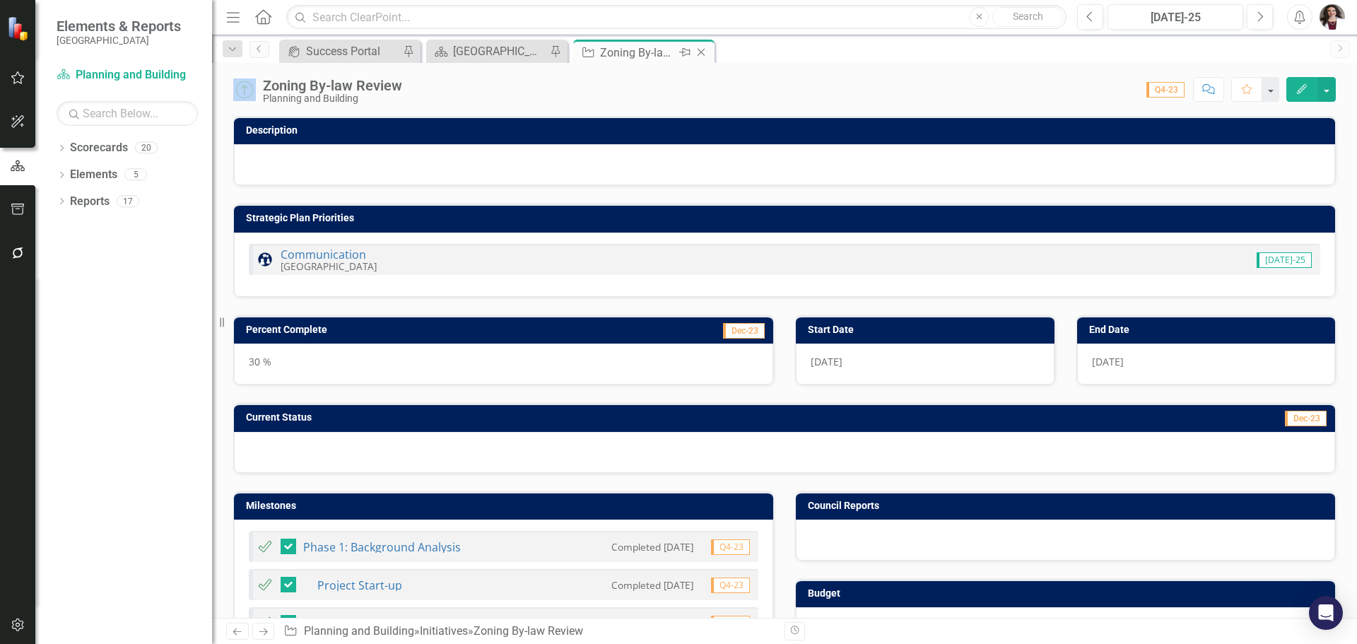
click at [704, 49] on icon "Close" at bounding box center [701, 52] width 14 height 11
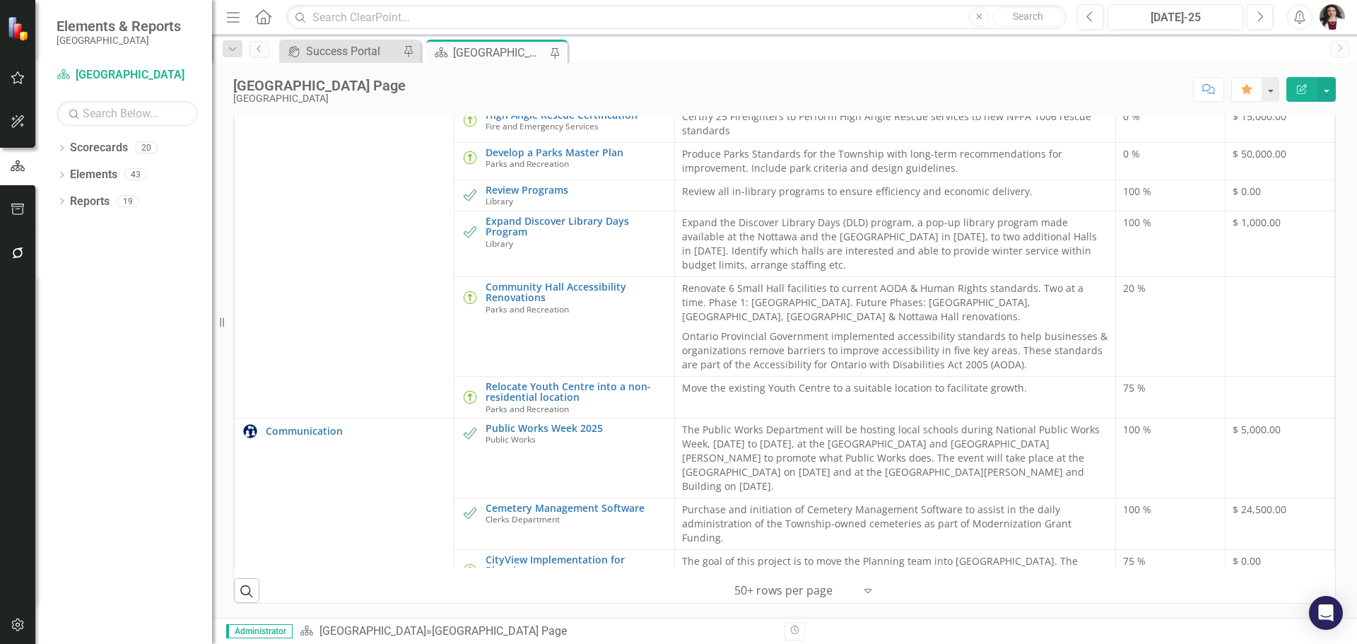
scroll to position [85, 0]
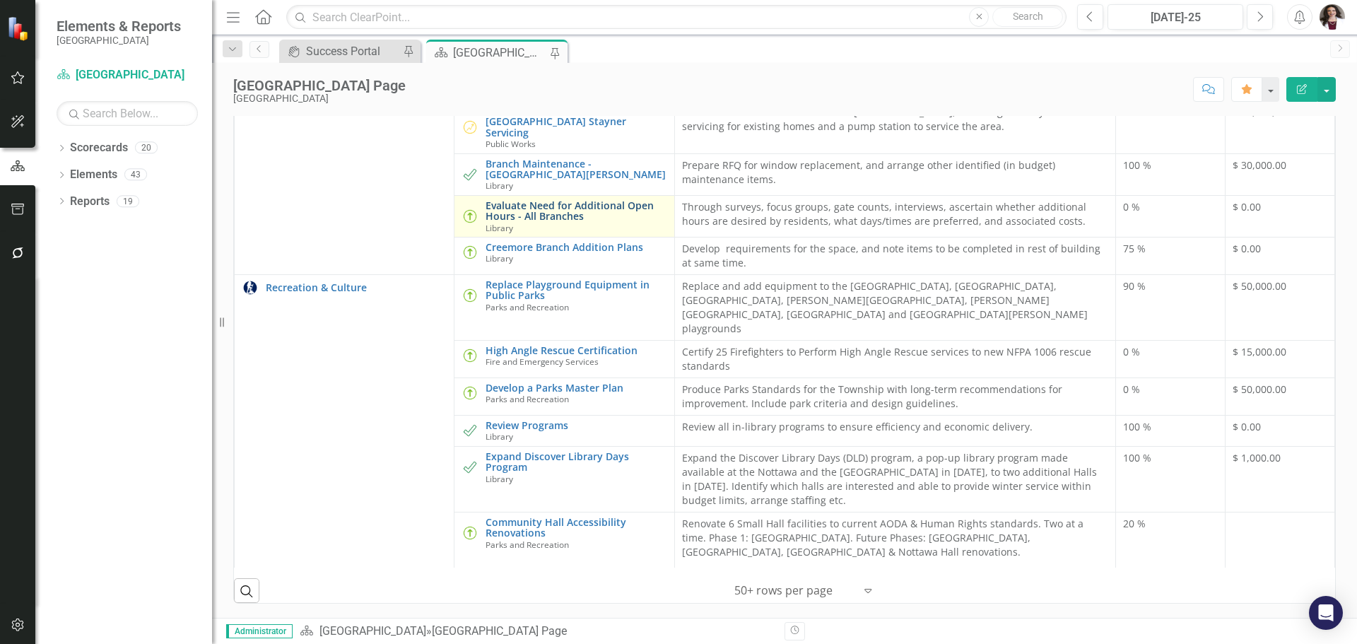
click at [501, 205] on link "Evaluate Need for Additional Open Hours - All Branches" at bounding box center [575, 211] width 181 height 22
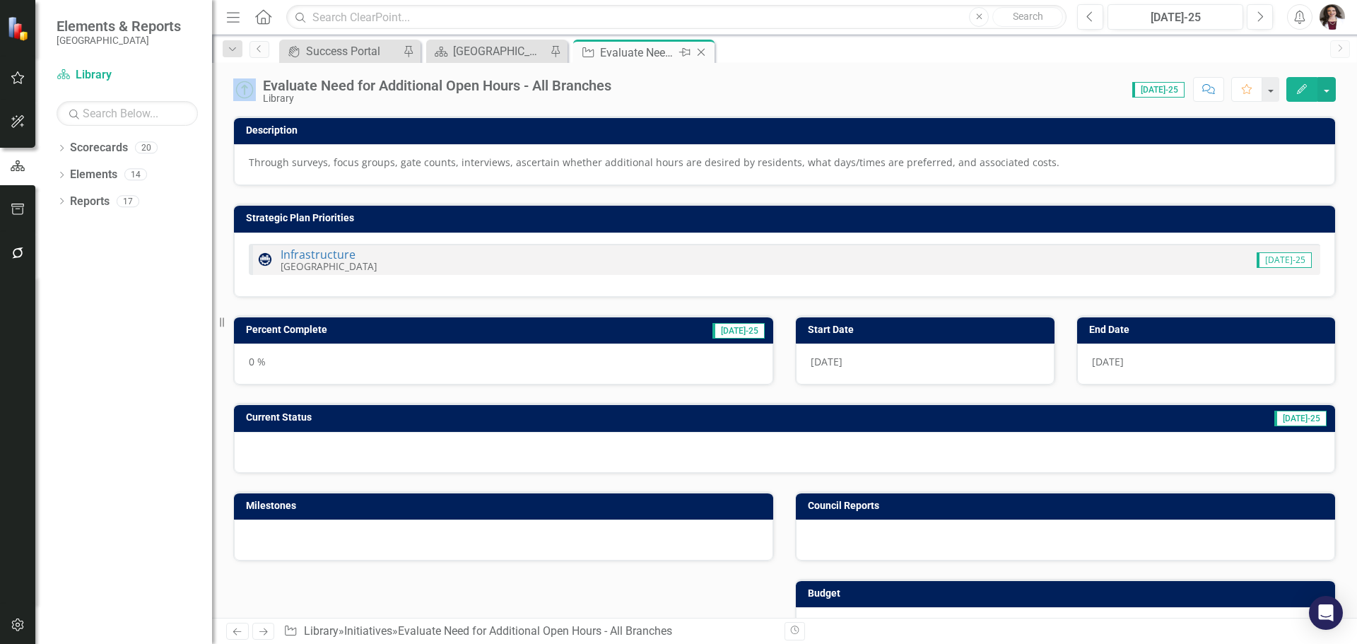
click at [705, 48] on icon "Close" at bounding box center [701, 52] width 14 height 11
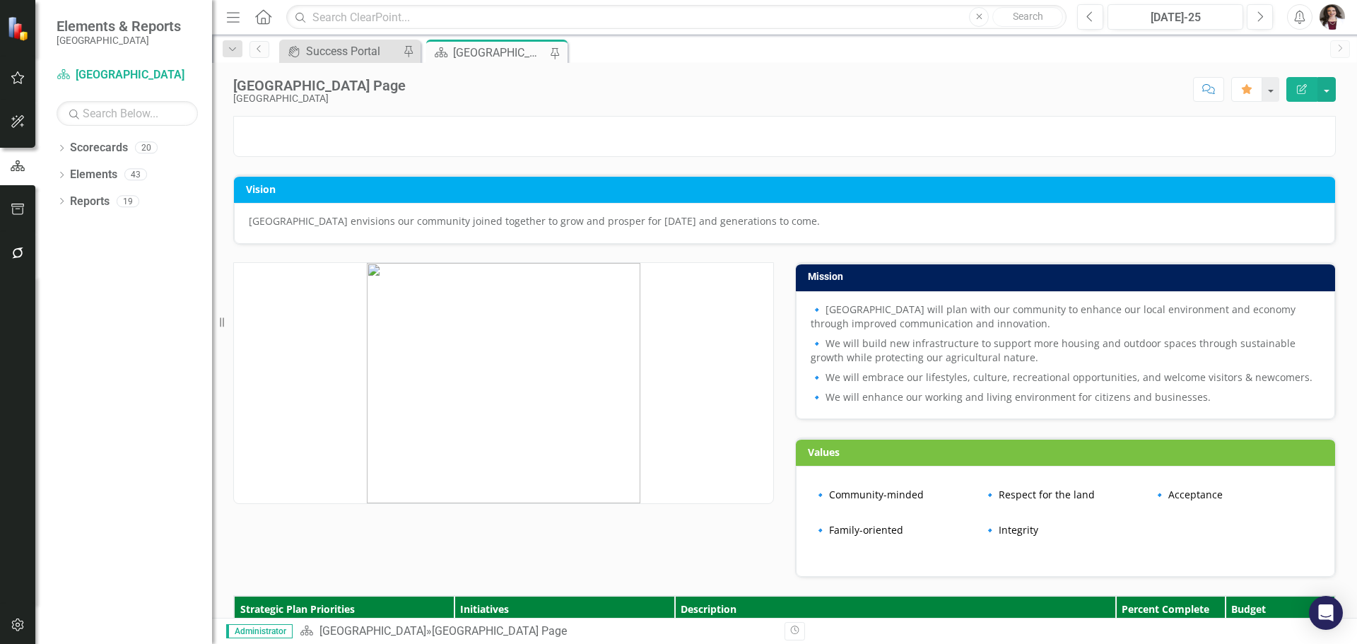
click at [1335, 16] on img "button" at bounding box center [1331, 16] width 25 height 25
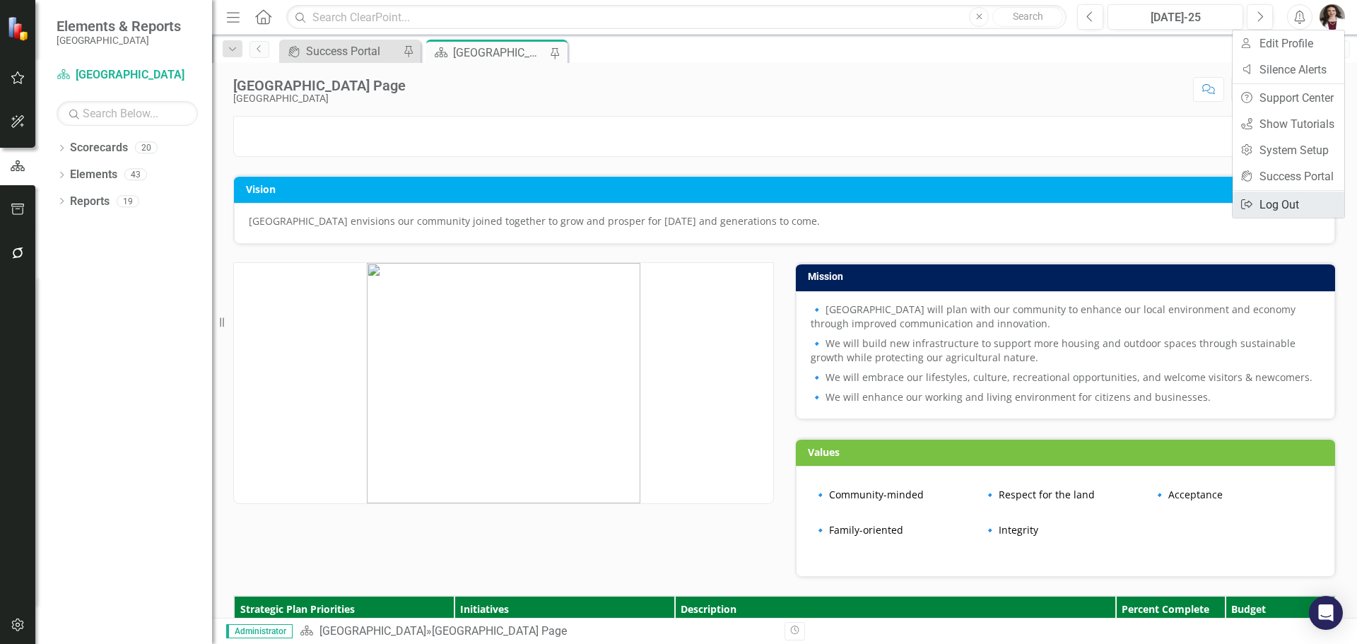
click at [1263, 203] on link "Logout Log Out" at bounding box center [1288, 204] width 112 height 26
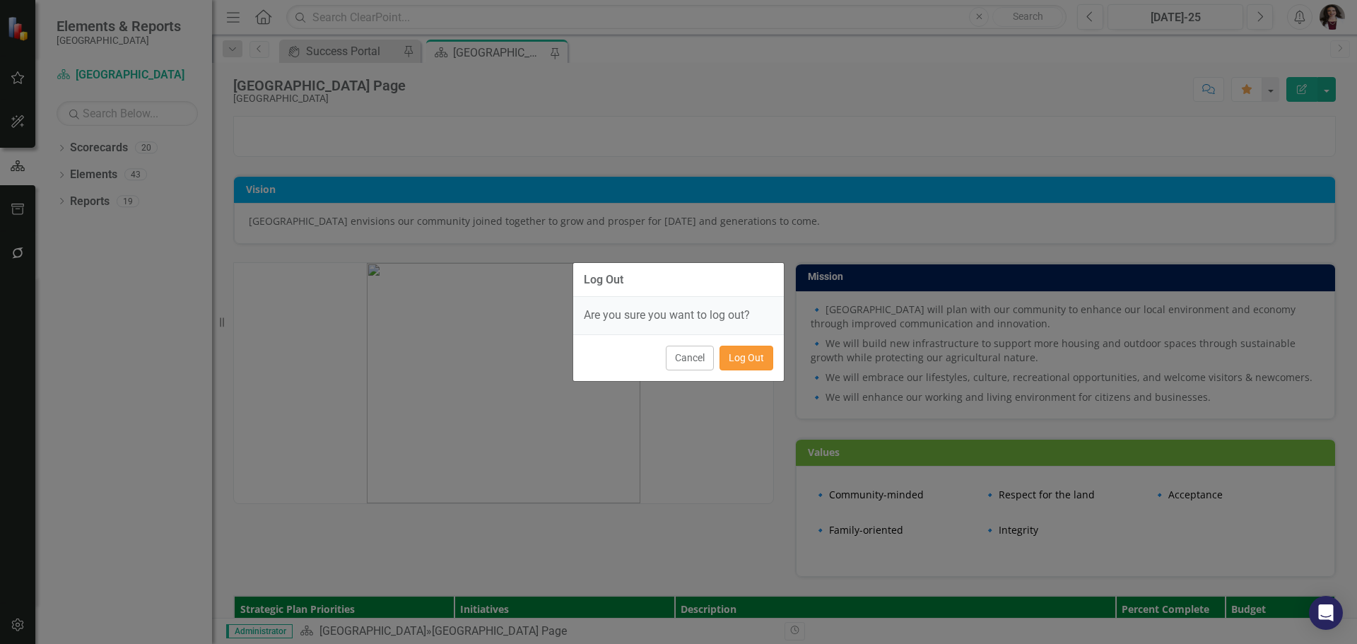
click at [762, 359] on button "Log Out" at bounding box center [746, 358] width 54 height 25
